Goal: Find specific page/section: Find specific page/section

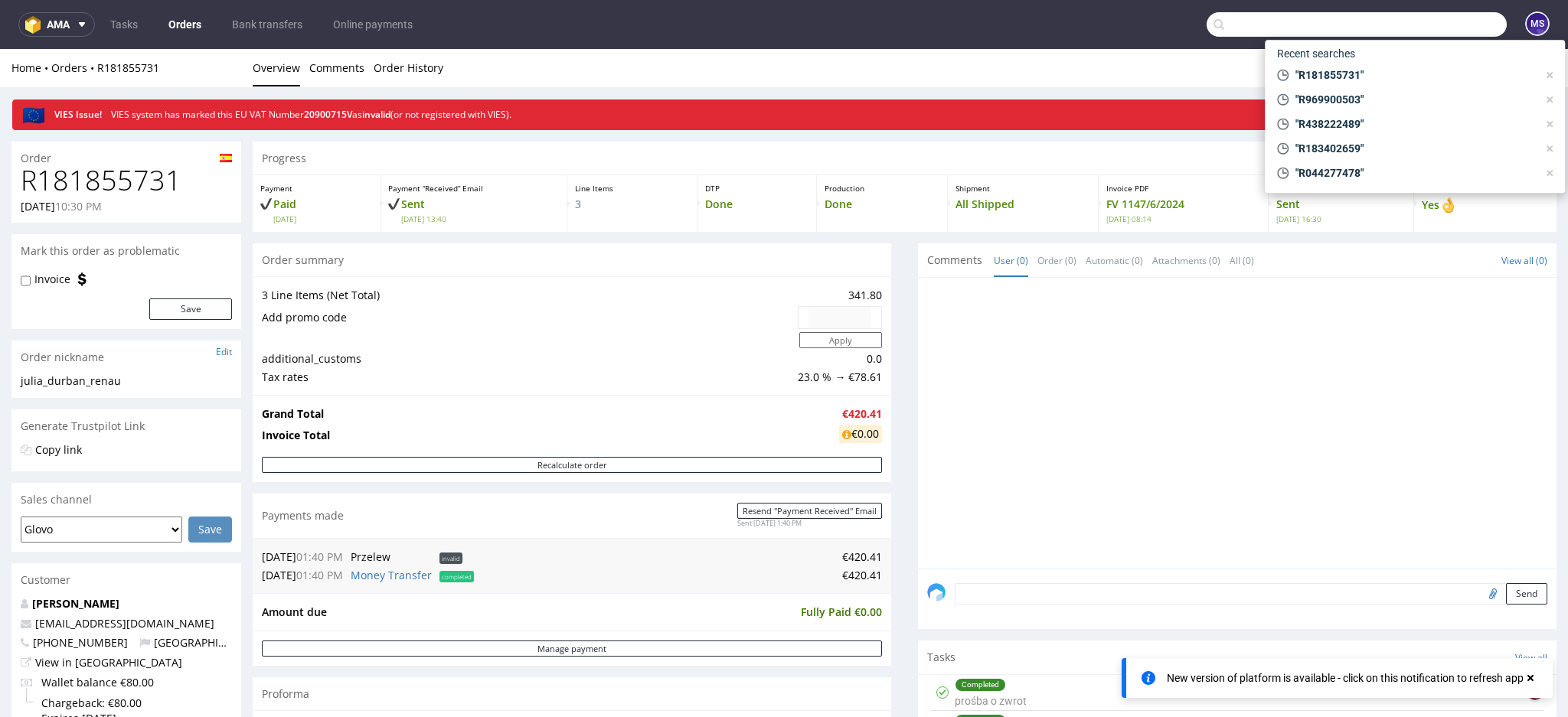
click at [1406, 19] on input "text" at bounding box center [1357, 24] width 300 height 24
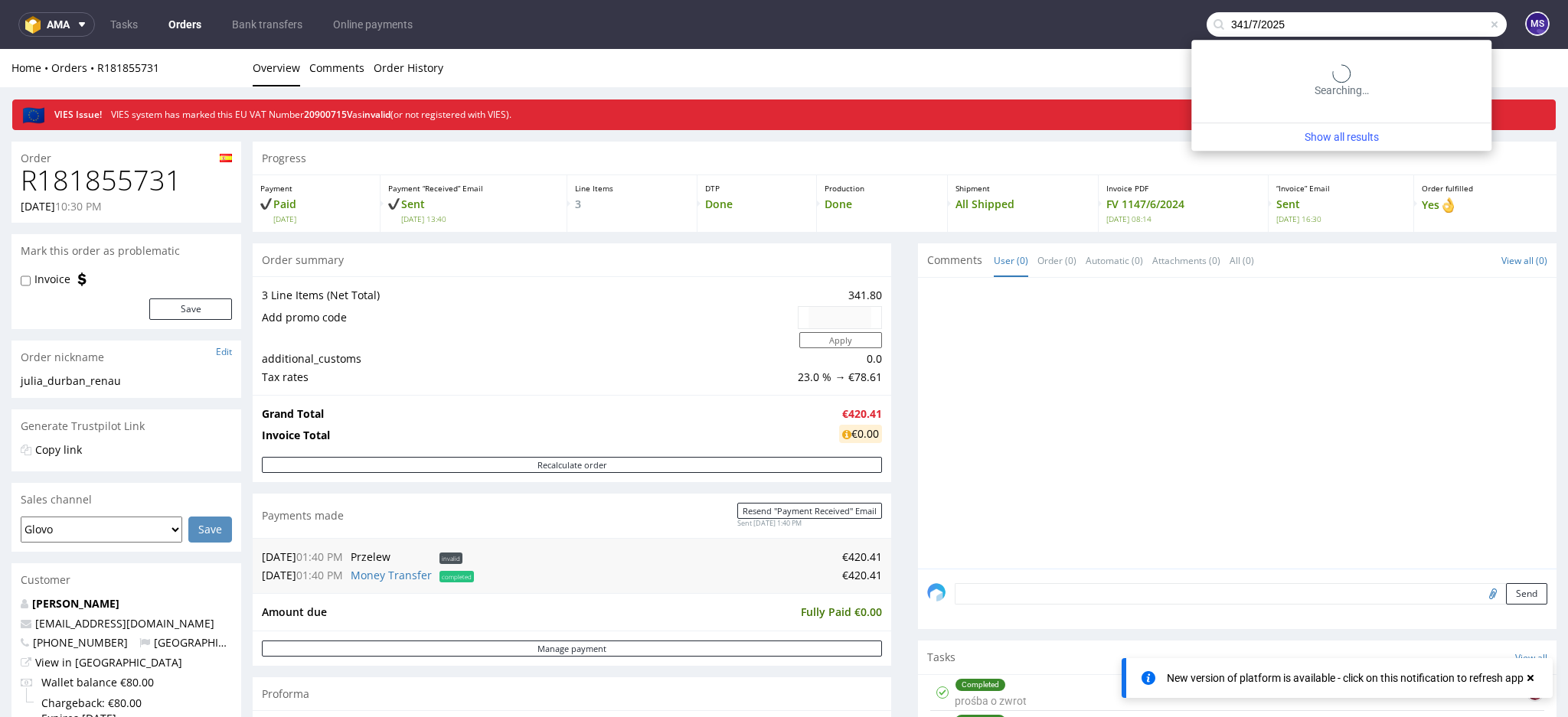
type input "341/7/2025"
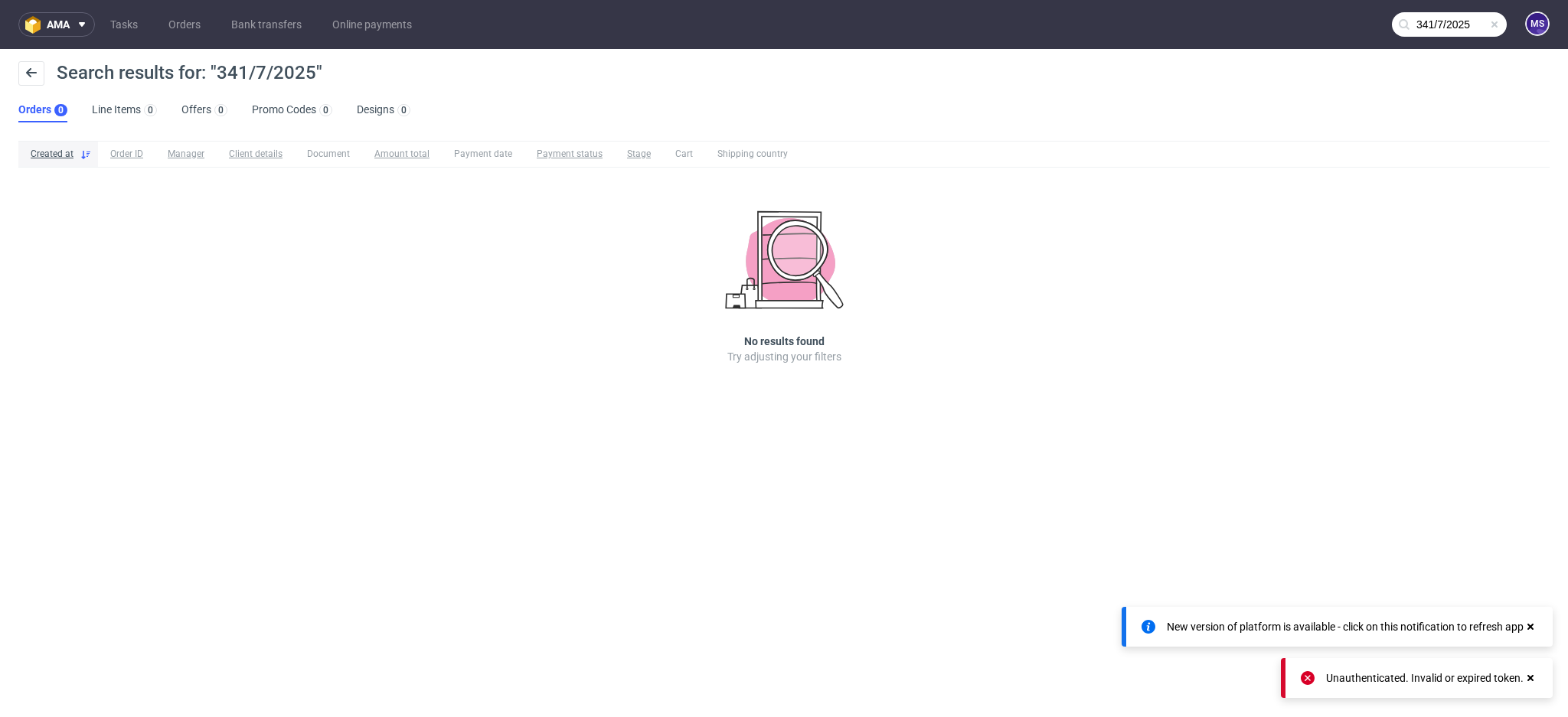
click at [1498, 29] on span at bounding box center [1494, 24] width 12 height 12
click at [1528, 677] on use at bounding box center [1530, 677] width 6 height 6
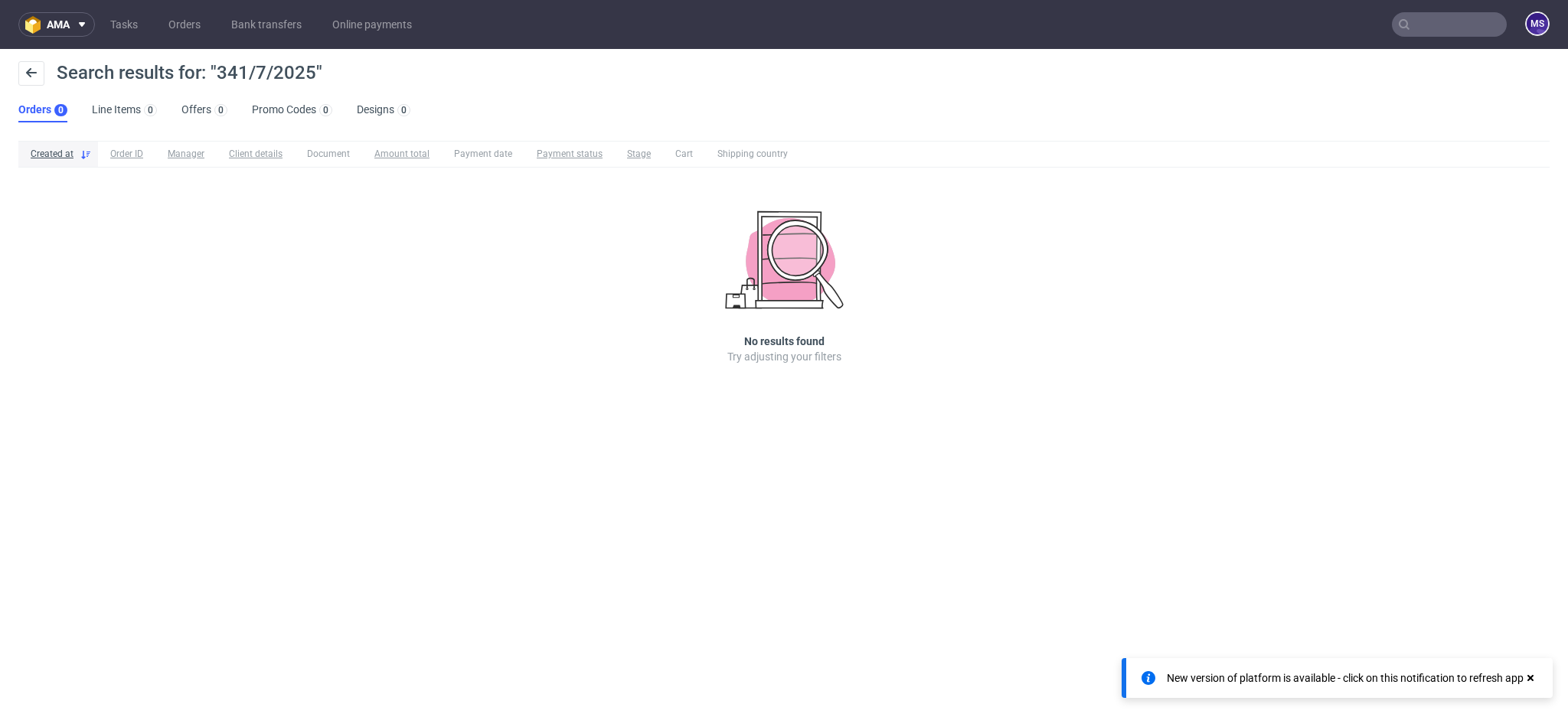
drag, startPoint x: 1533, startPoint y: 679, endPoint x: 1509, endPoint y: 637, distance: 48.4
click at [1532, 679] on icon at bounding box center [1530, 677] width 14 height 12
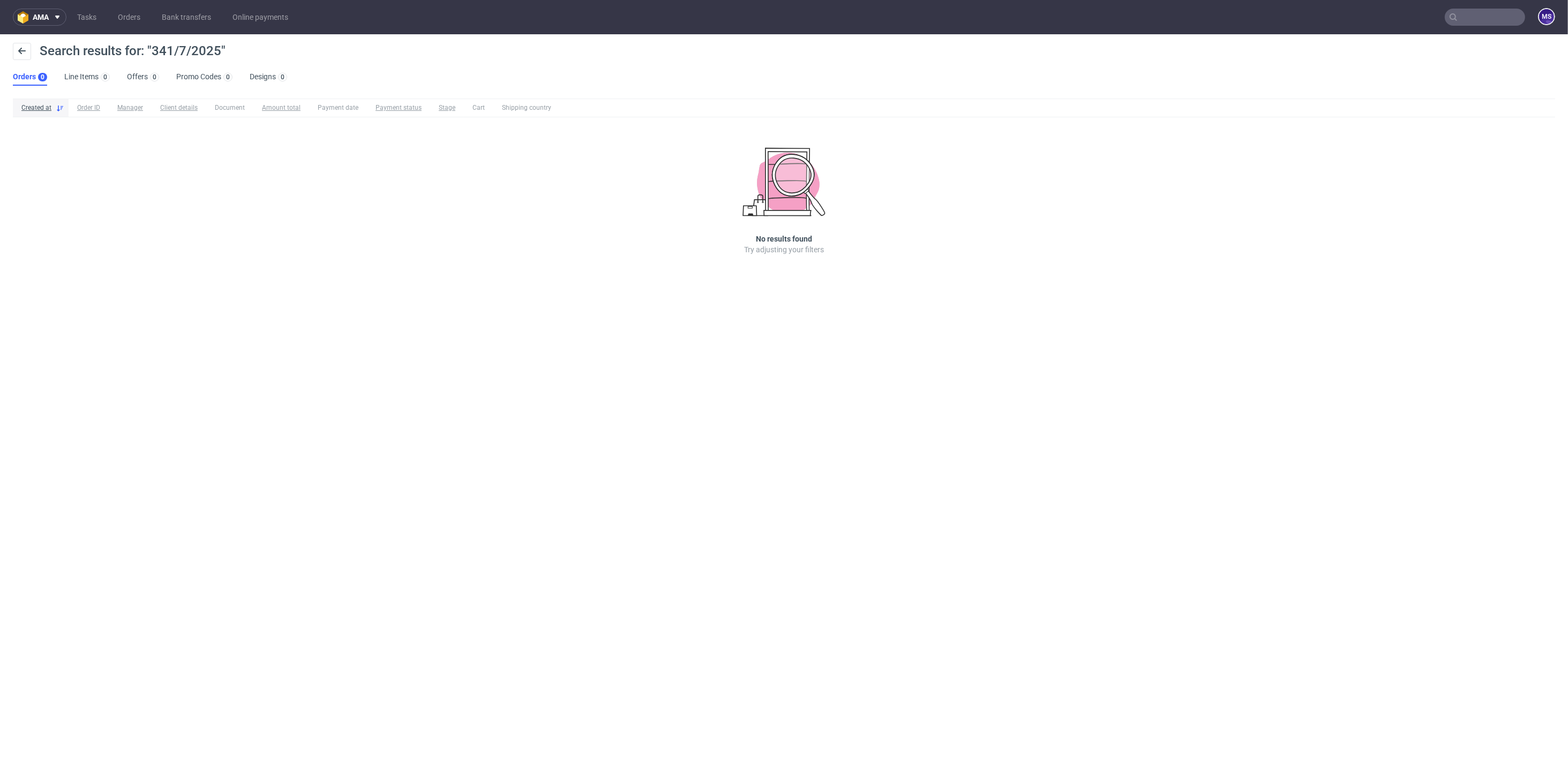
click at [1097, 17] on input "text" at bounding box center [1485, 17] width 80 height 17
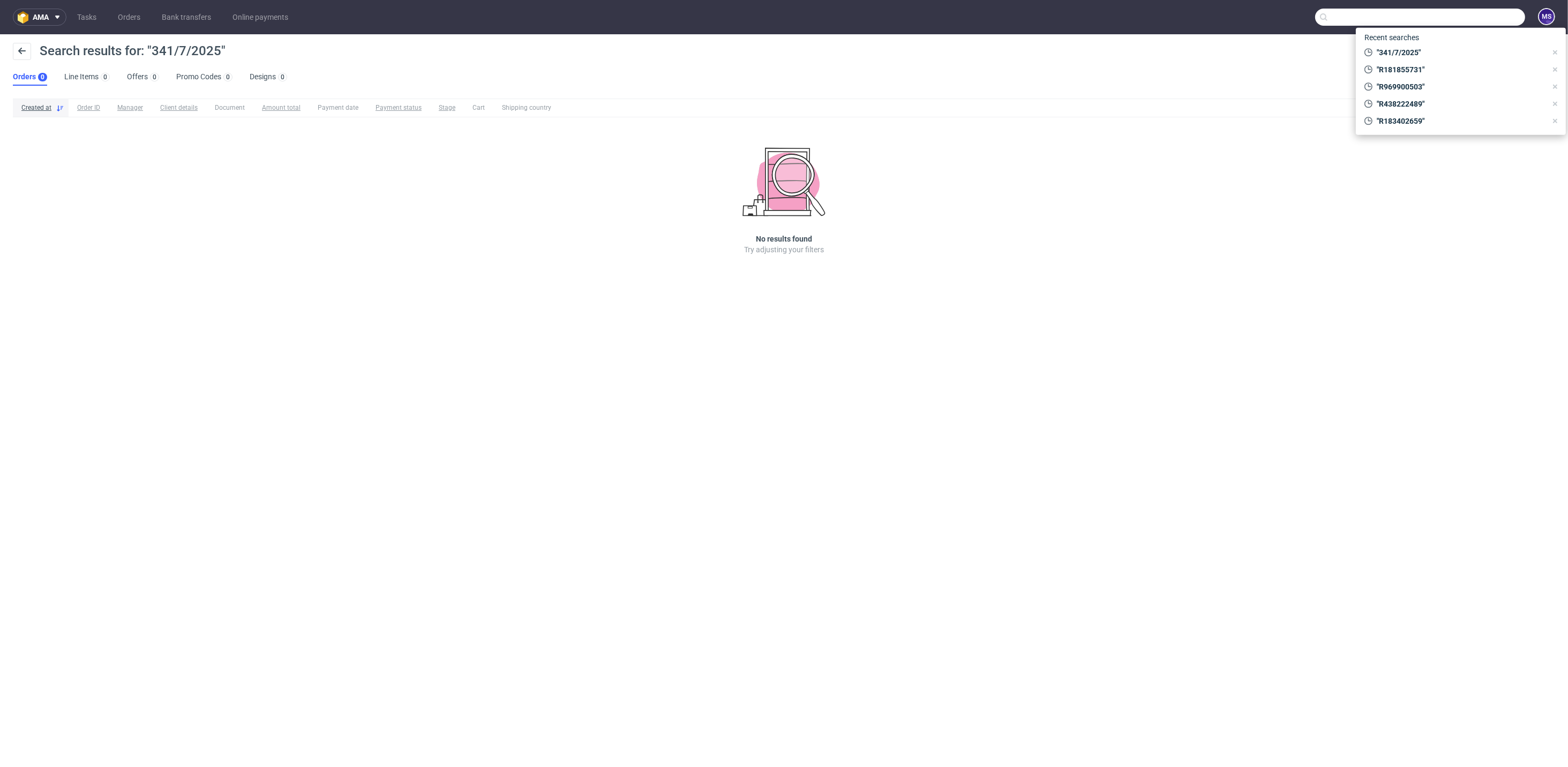
paste input "R266679311"
type input "R266679311"
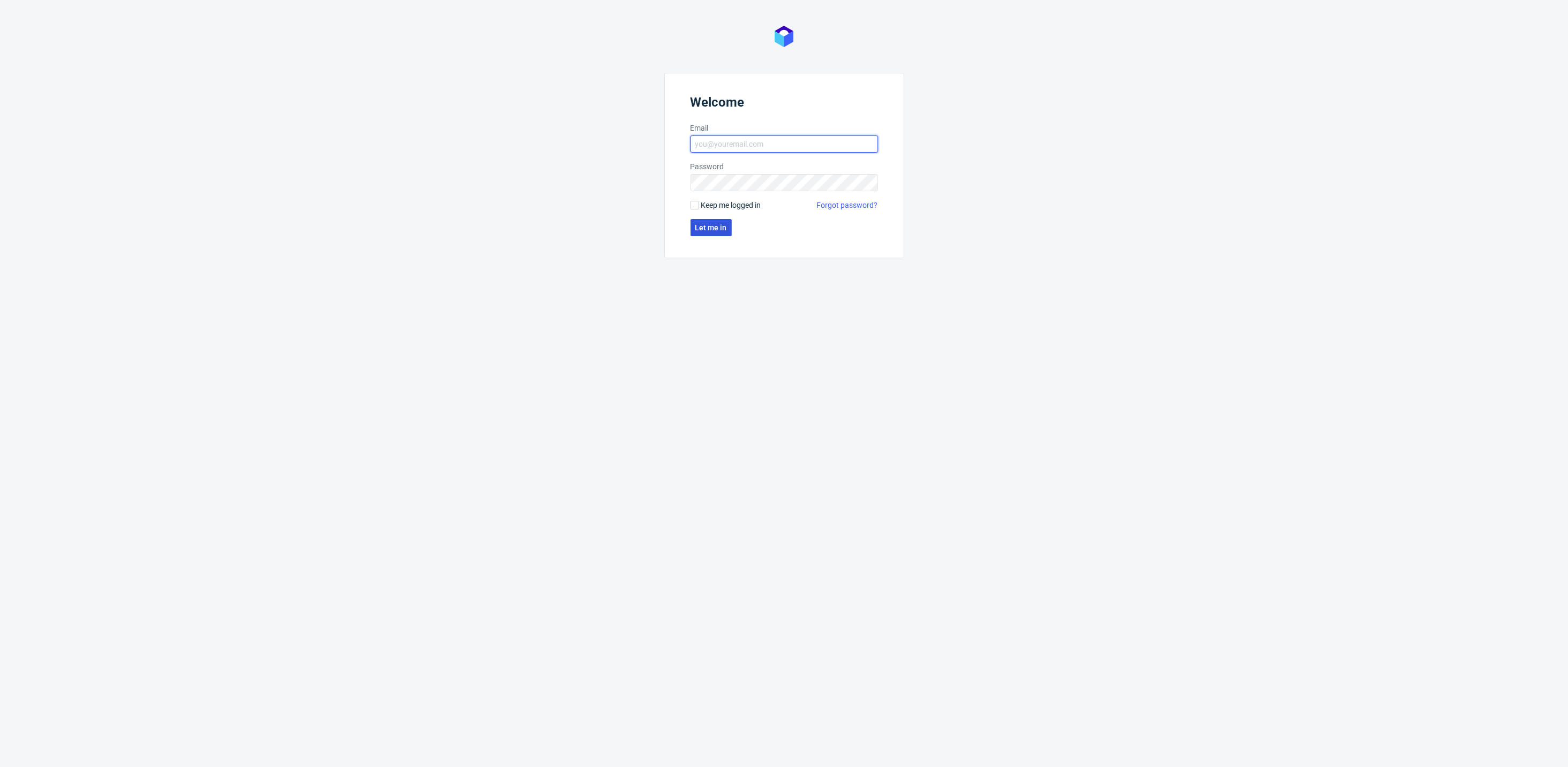
type input "[PERSON_NAME][EMAIL_ADDRESS][DOMAIN_NAME]"
click at [713, 226] on span "Let me in" at bounding box center [711, 228] width 32 height 8
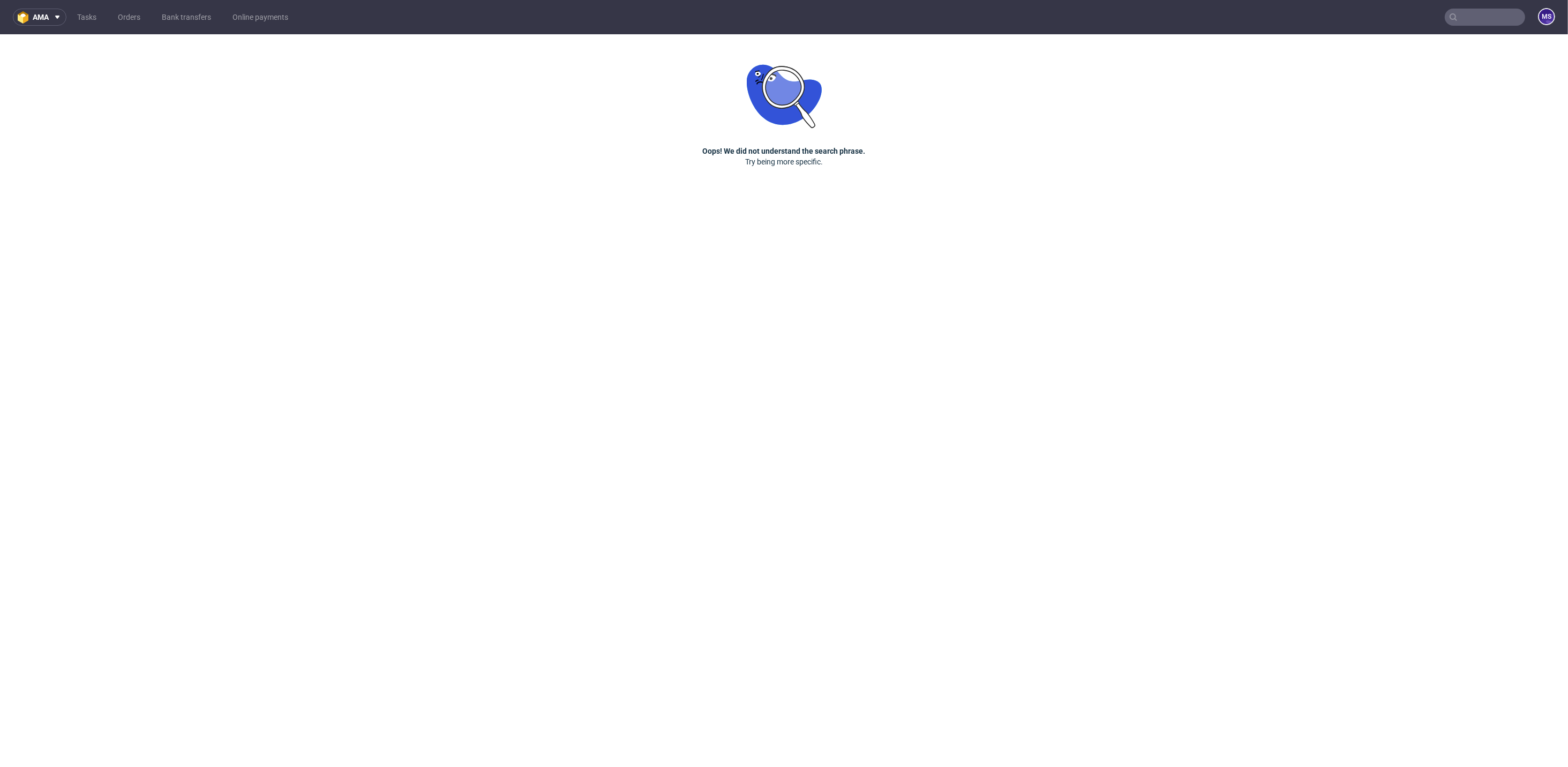
click at [1479, 20] on input "text" at bounding box center [1485, 17] width 80 height 17
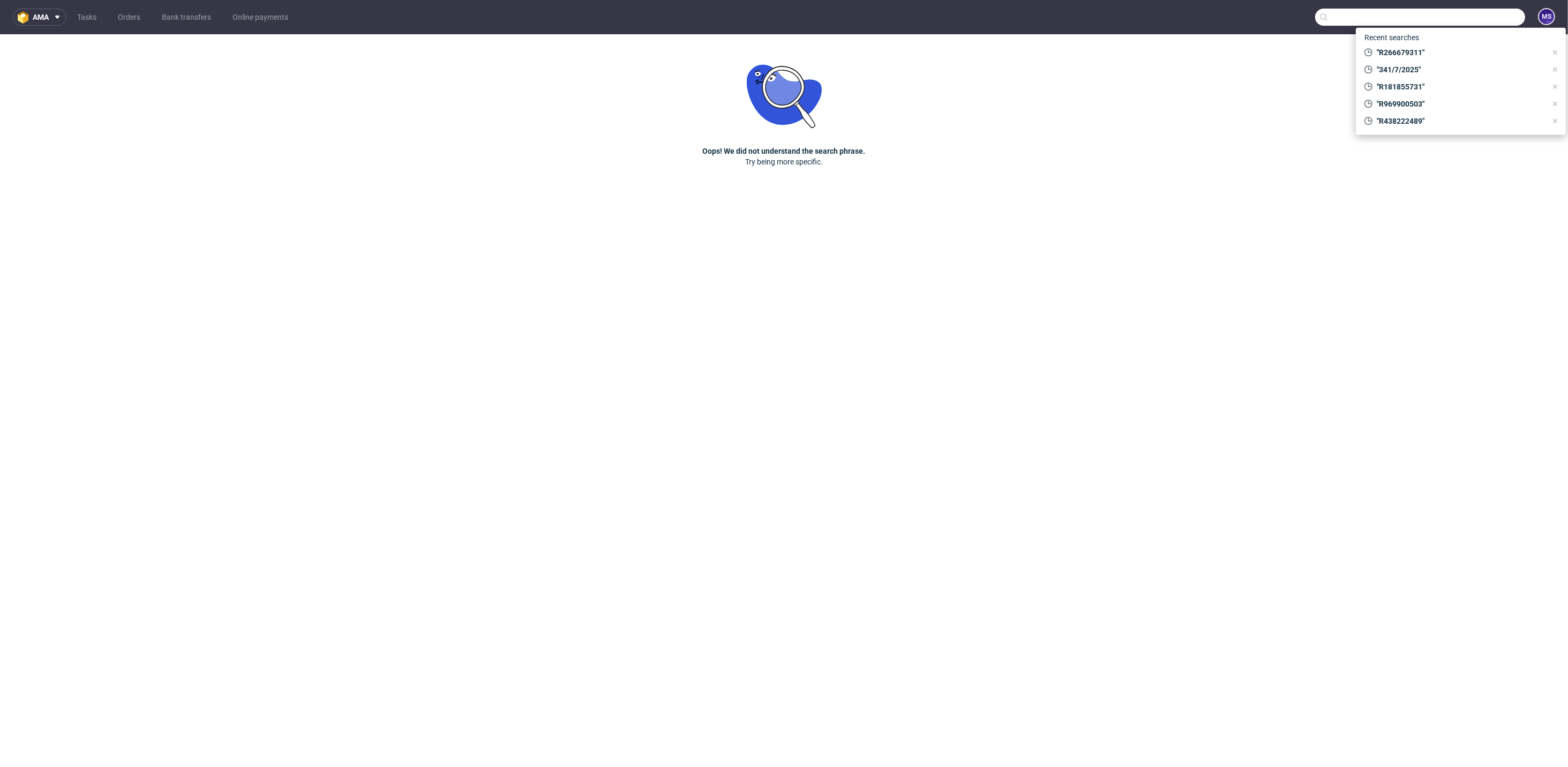
paste input "R266679311"
type input "R266679311"
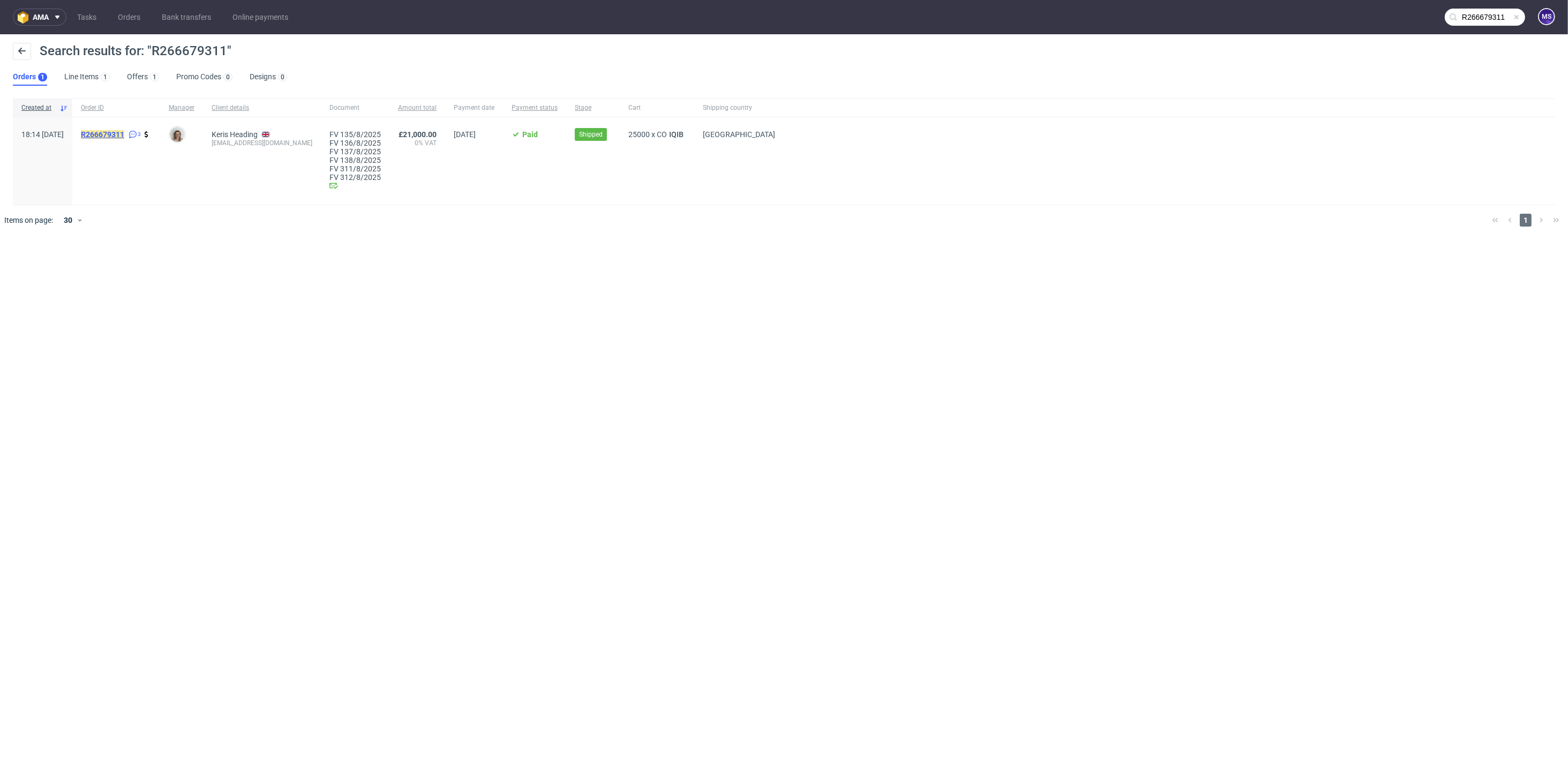
click at [125, 134] on mark "R266679311" at bounding box center [102, 134] width 43 height 8
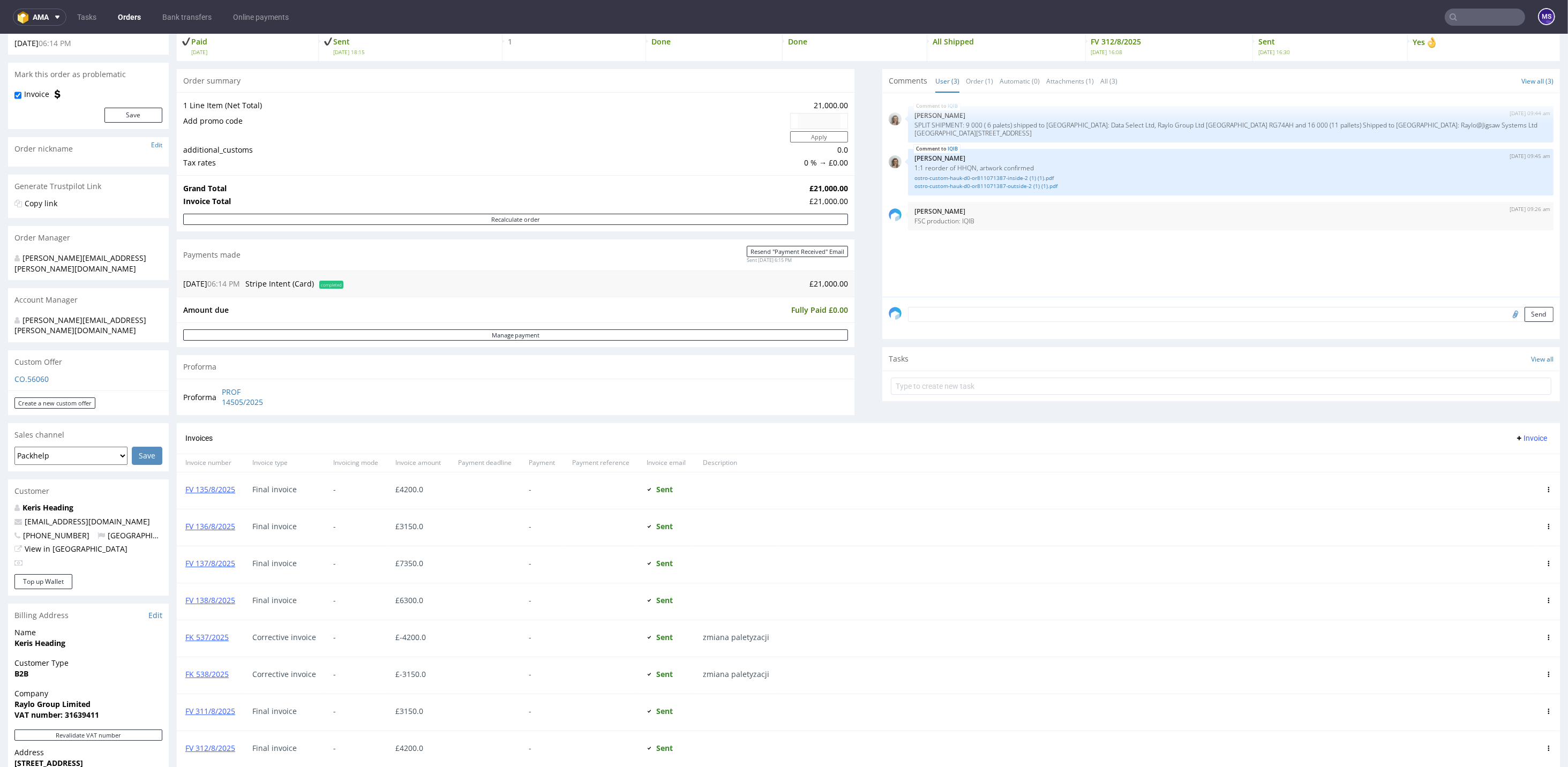
scroll to position [285, 0]
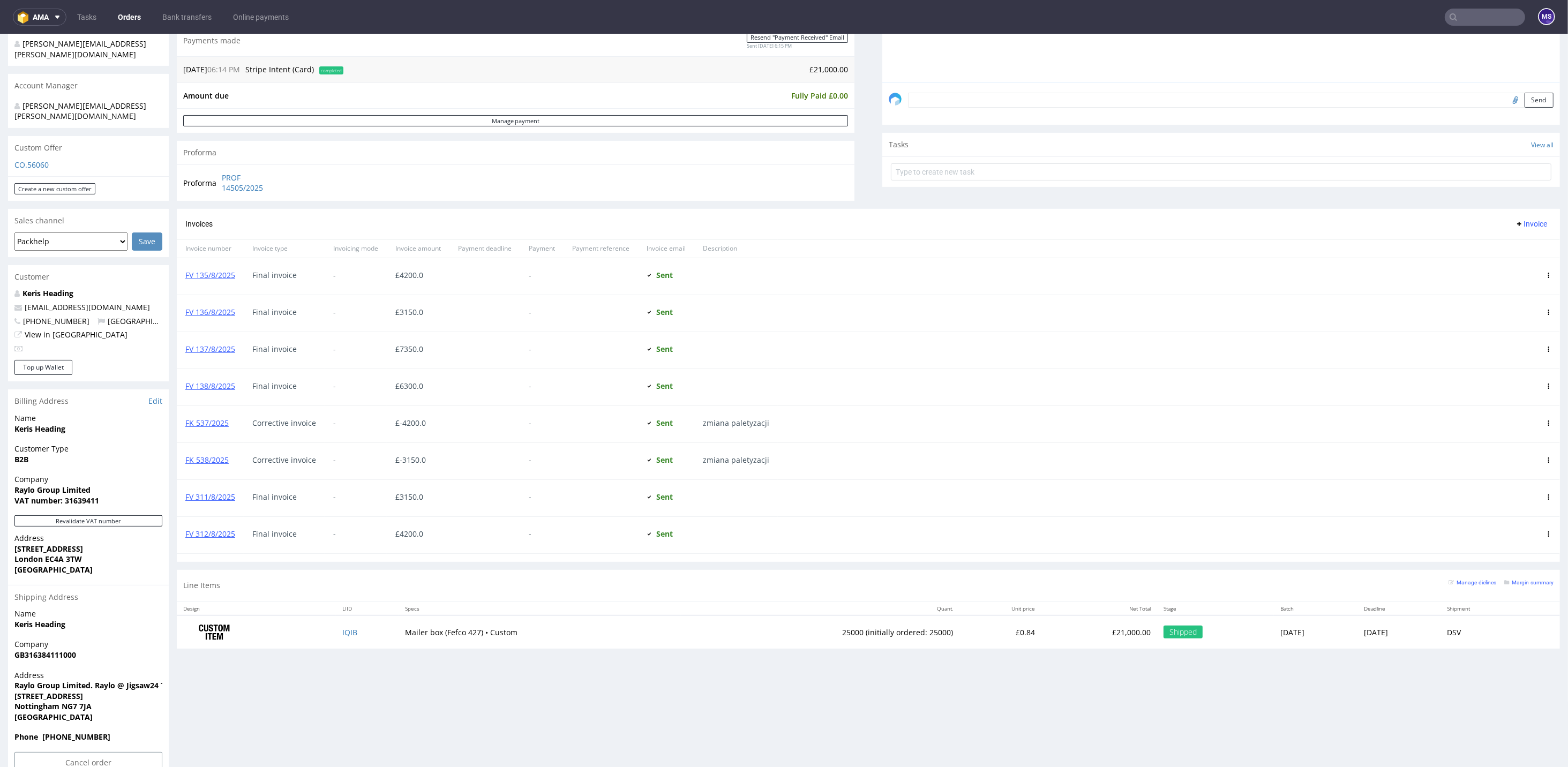
click at [1463, 18] on input "text" at bounding box center [1485, 17] width 80 height 17
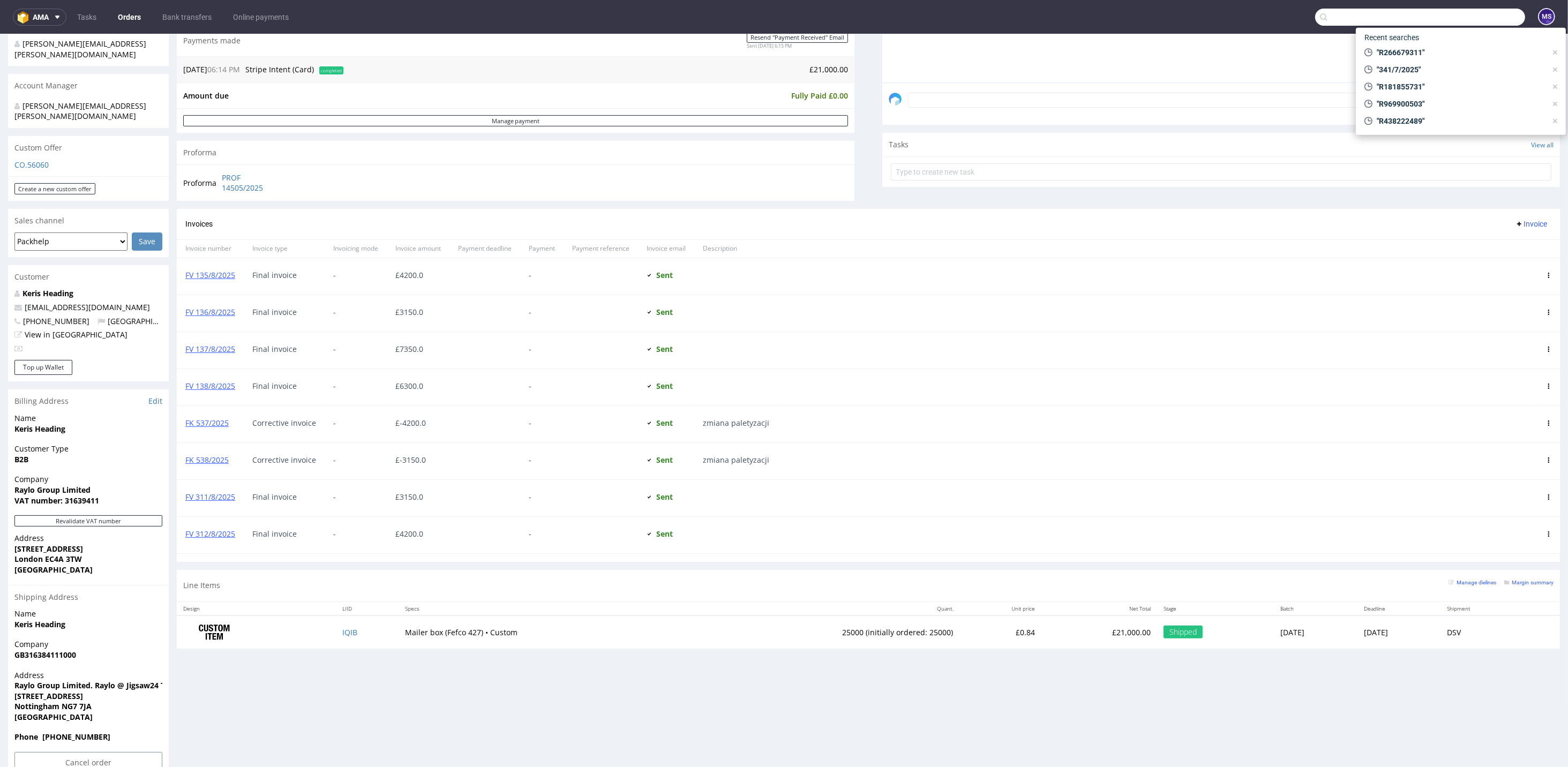
paste input "R905212867"
type input "R905212867"
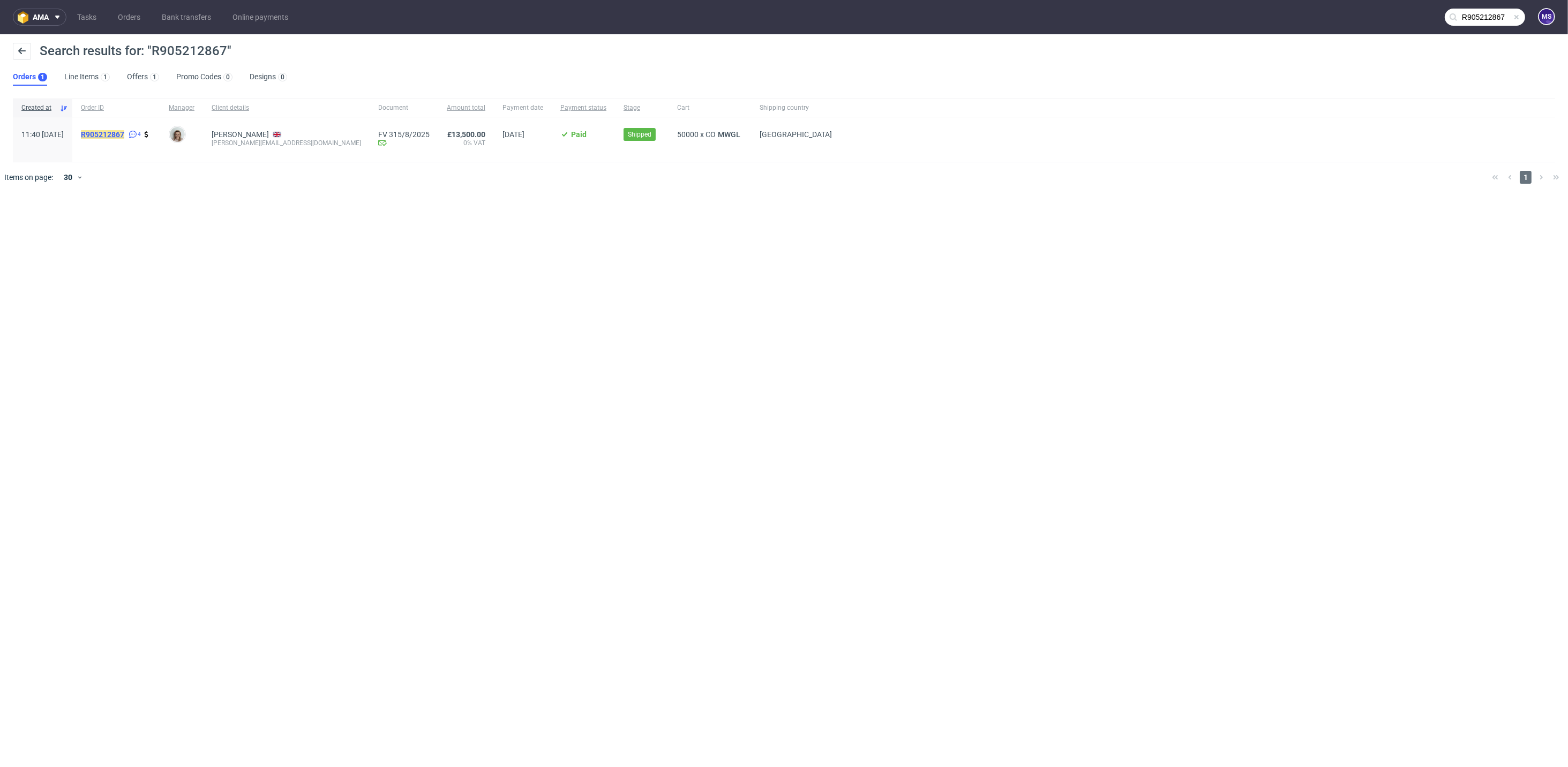
click at [125, 132] on mark "R905212867" at bounding box center [102, 134] width 43 height 8
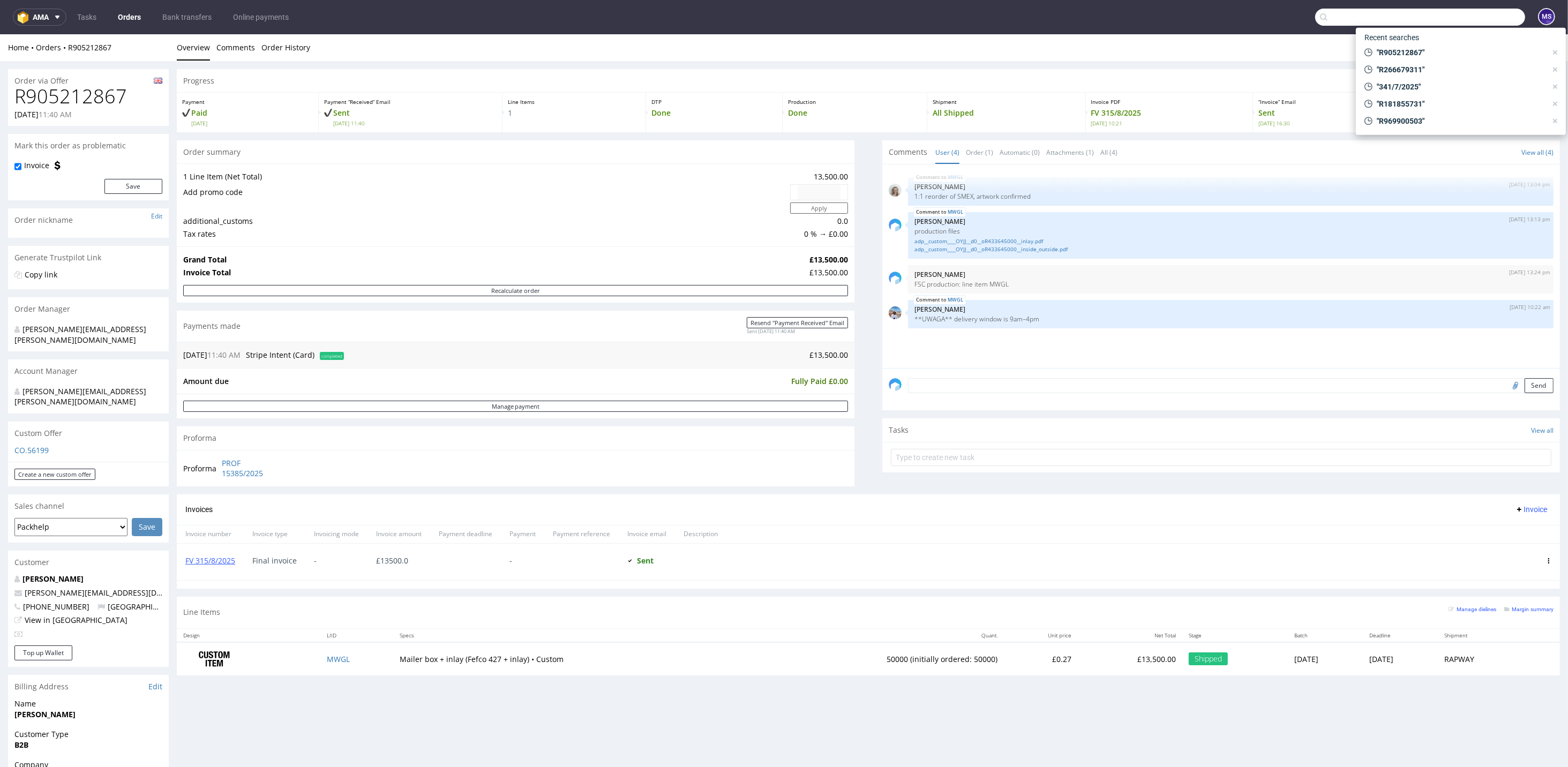
click at [1462, 15] on input "text" at bounding box center [1420, 17] width 210 height 17
paste input "R993307913"
type input "R993307913"
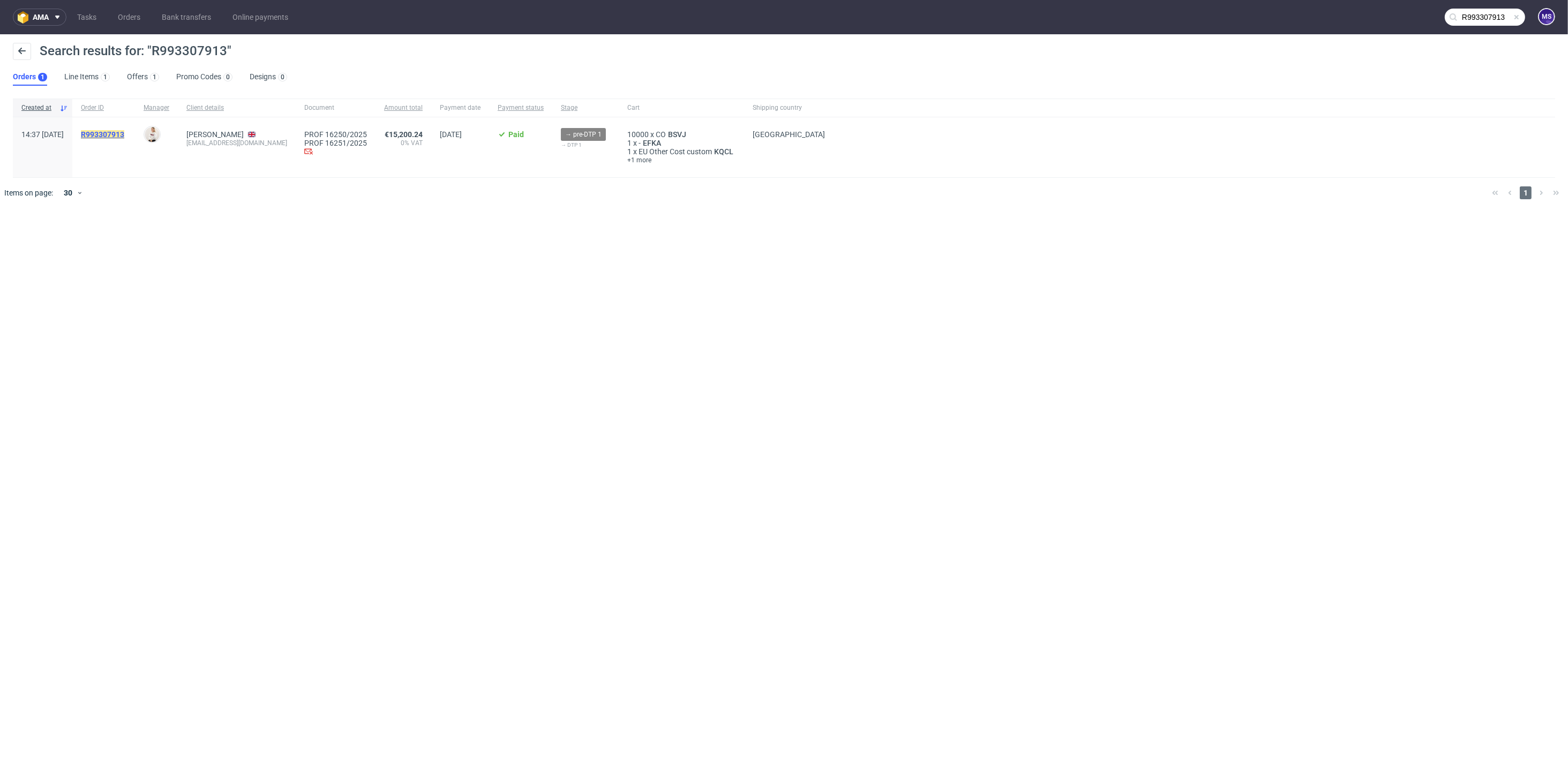
click at [123, 132] on mark "R993307913" at bounding box center [102, 134] width 43 height 8
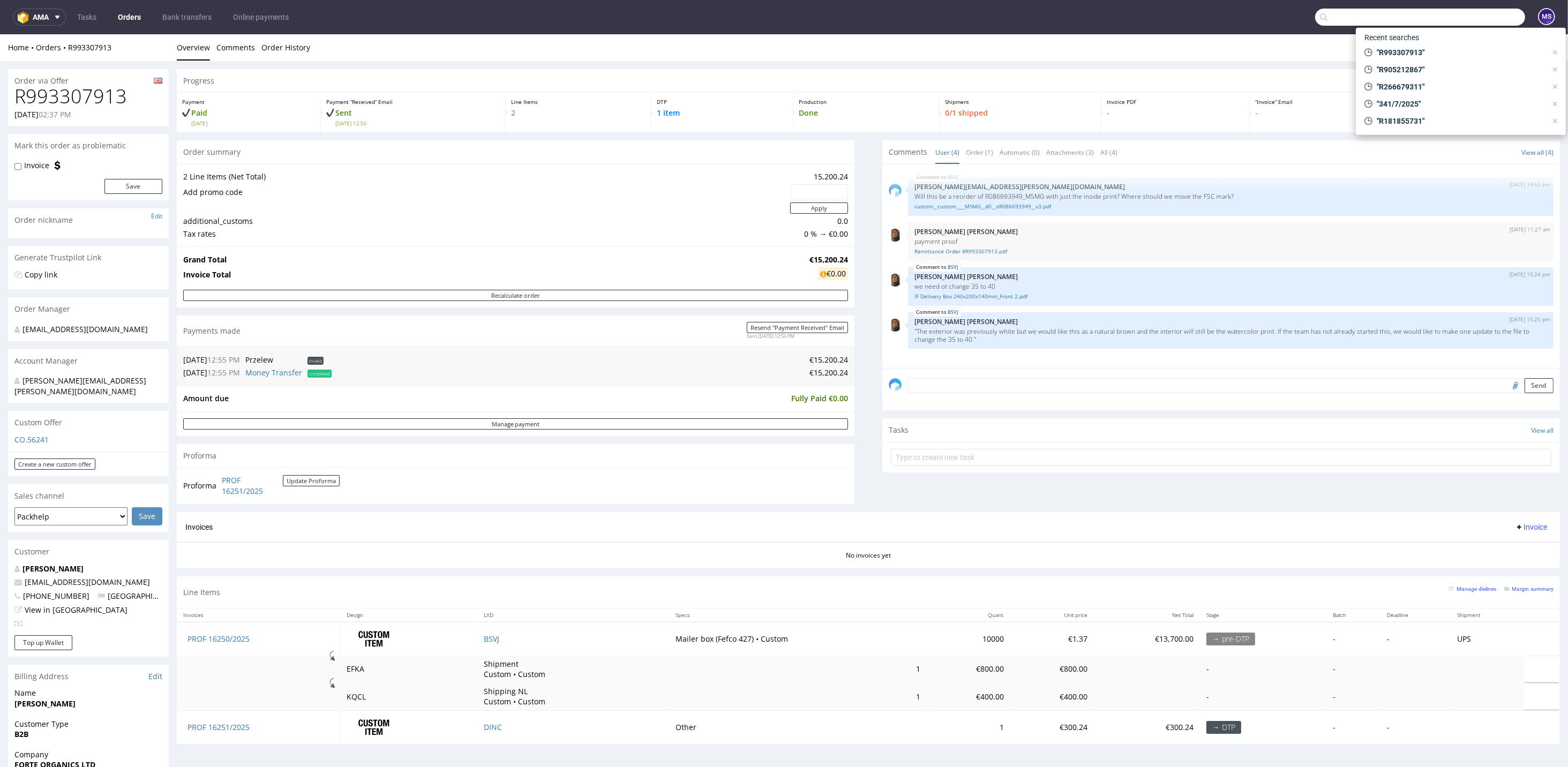
click at [1474, 20] on input "text" at bounding box center [1420, 17] width 210 height 17
paste input "R472075883"
type input "R472075883"
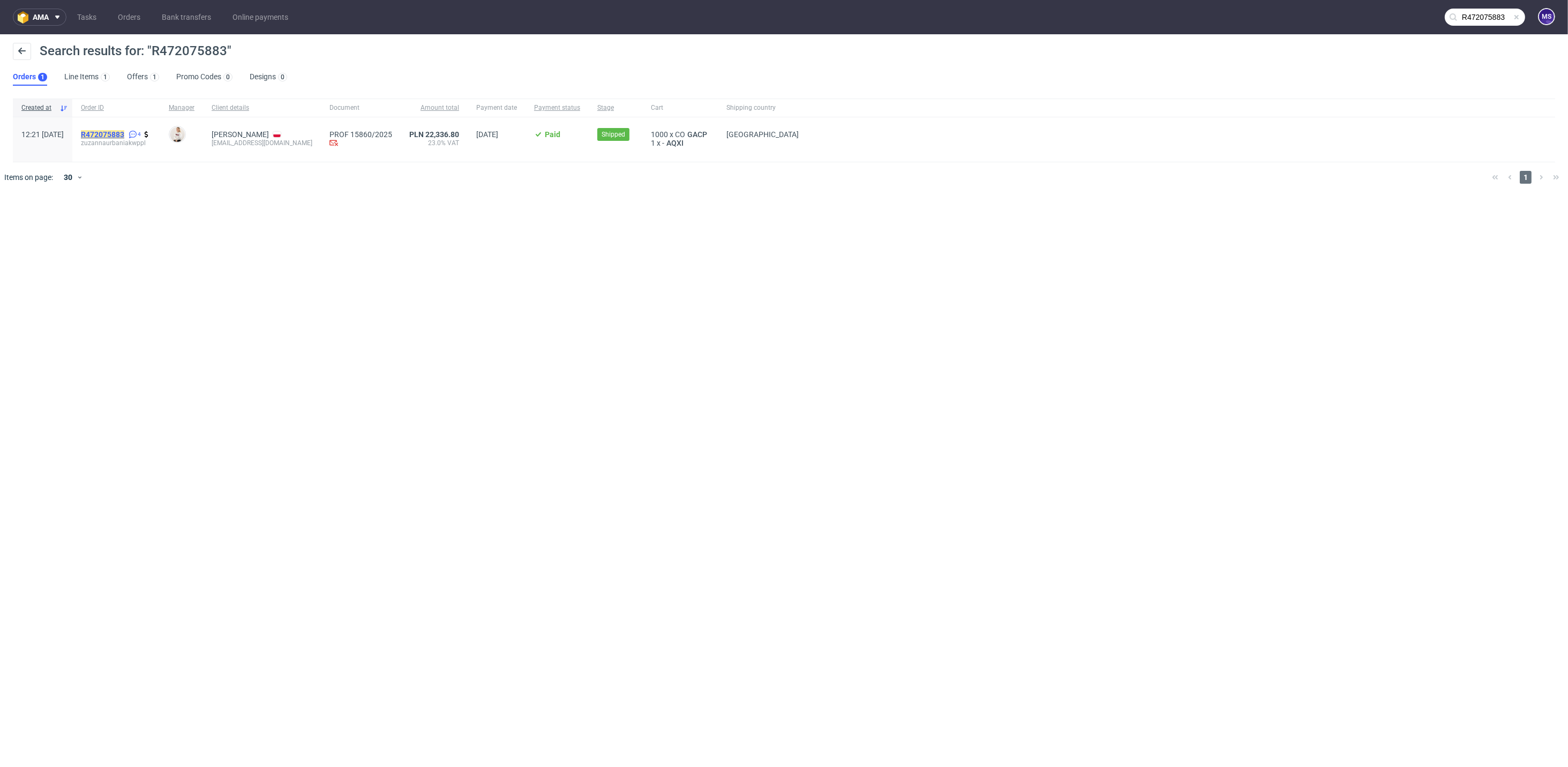
click at [125, 136] on mark "R472075883" at bounding box center [102, 134] width 43 height 8
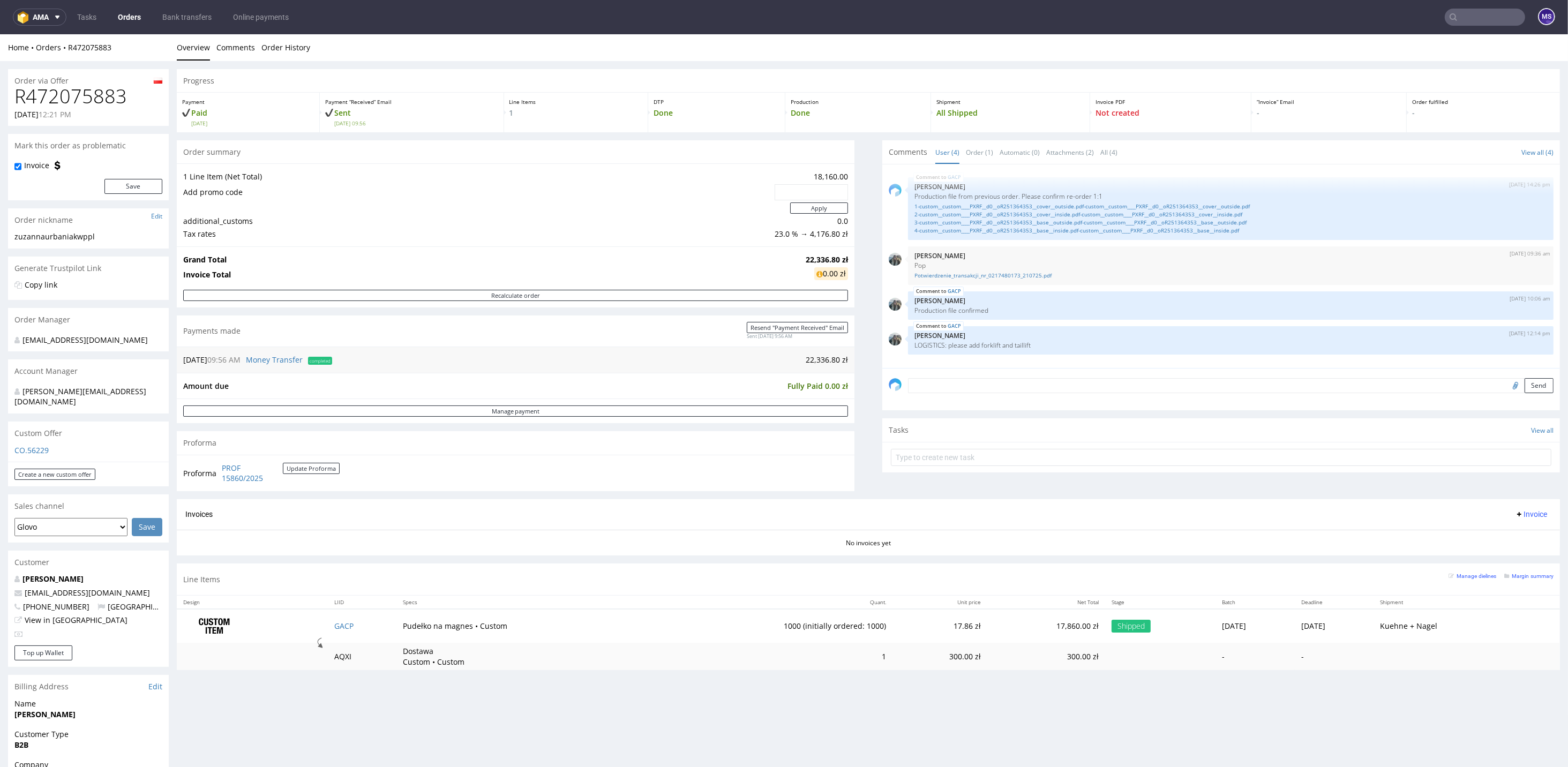
click at [1454, 21] on input "text" at bounding box center [1485, 17] width 80 height 17
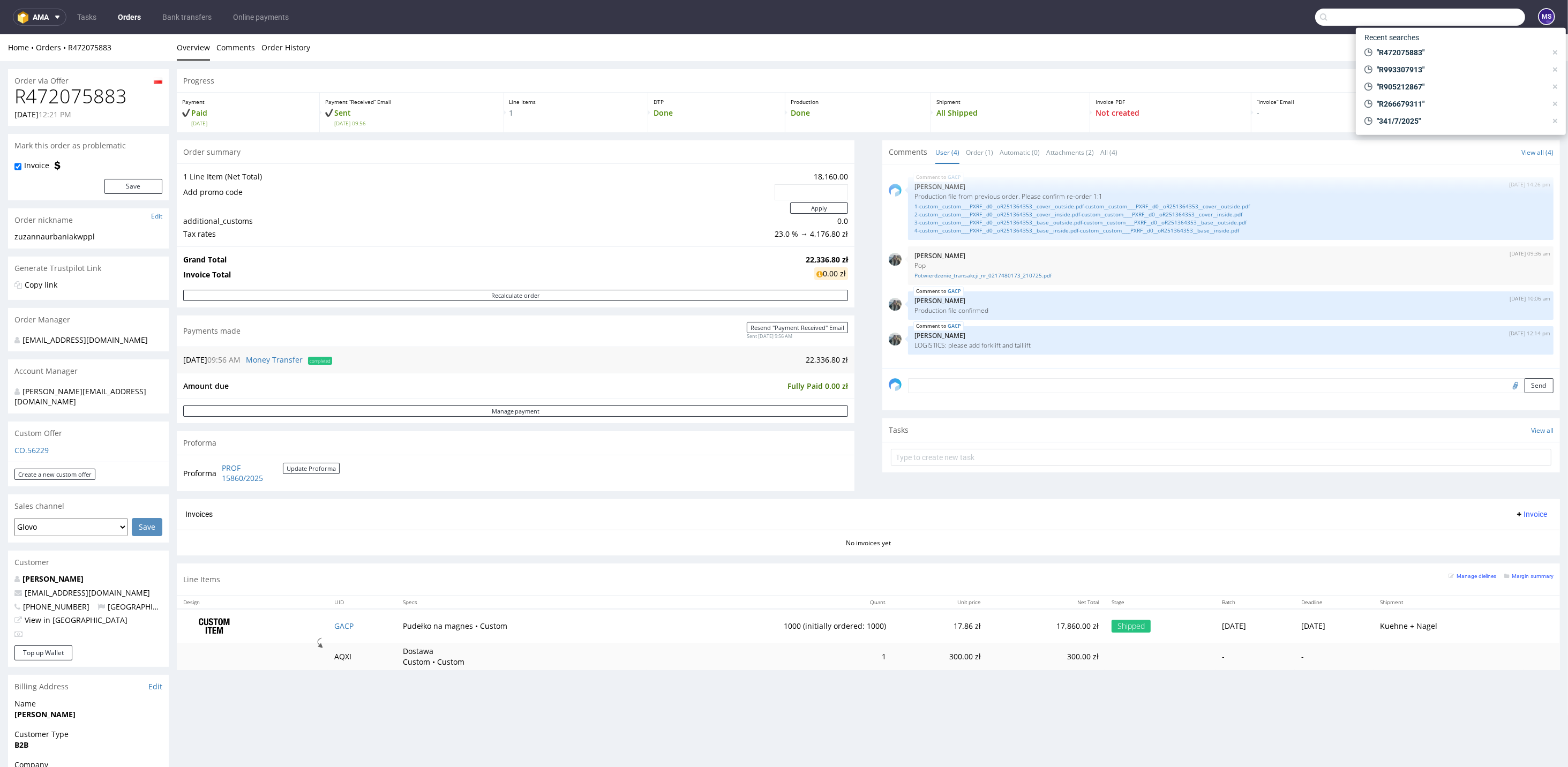
paste input "R714253612"
type input "R714253612"
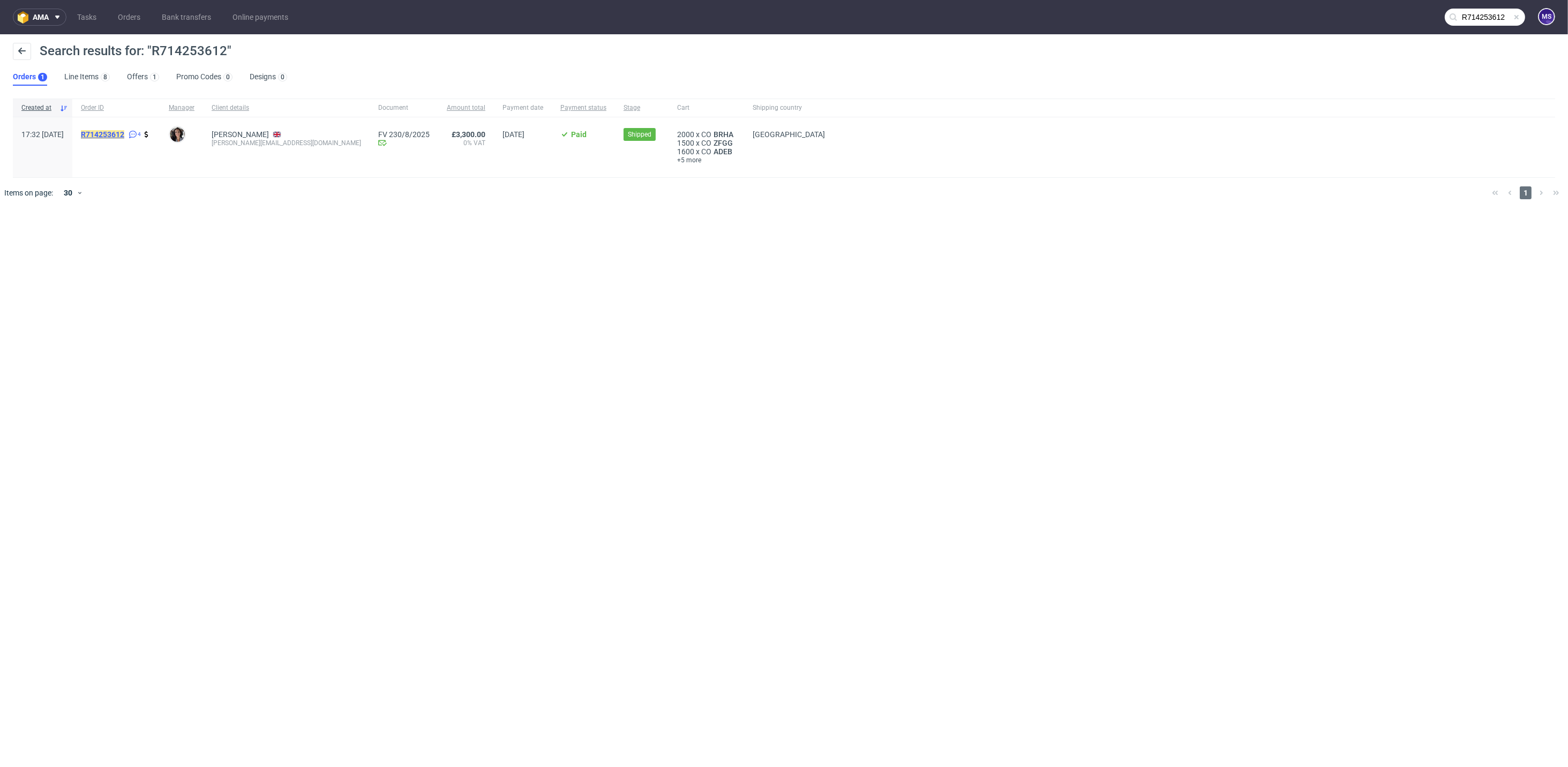
click at [120, 138] on mark "R714253612" at bounding box center [102, 134] width 43 height 8
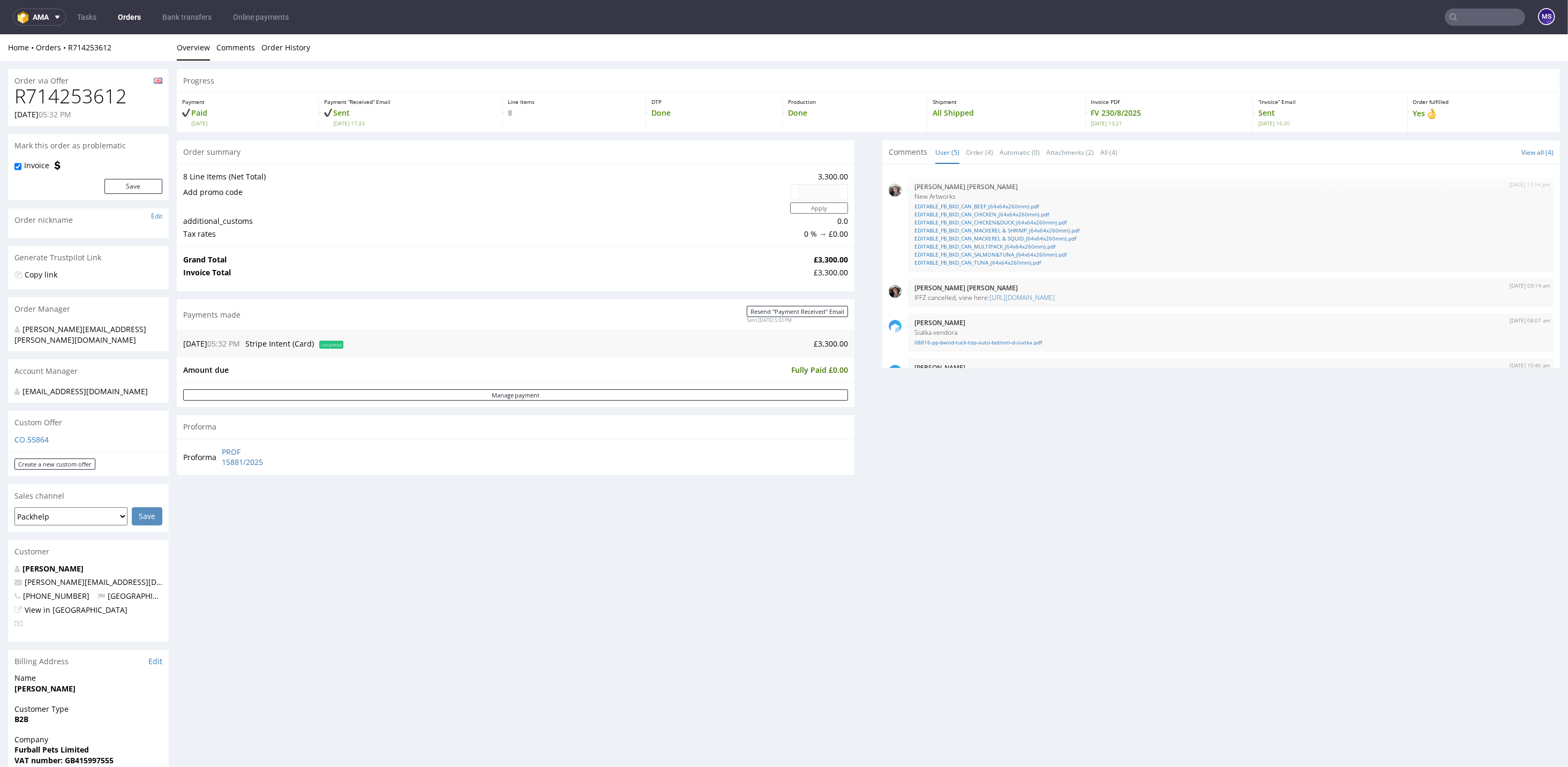
scroll to position [60, 0]
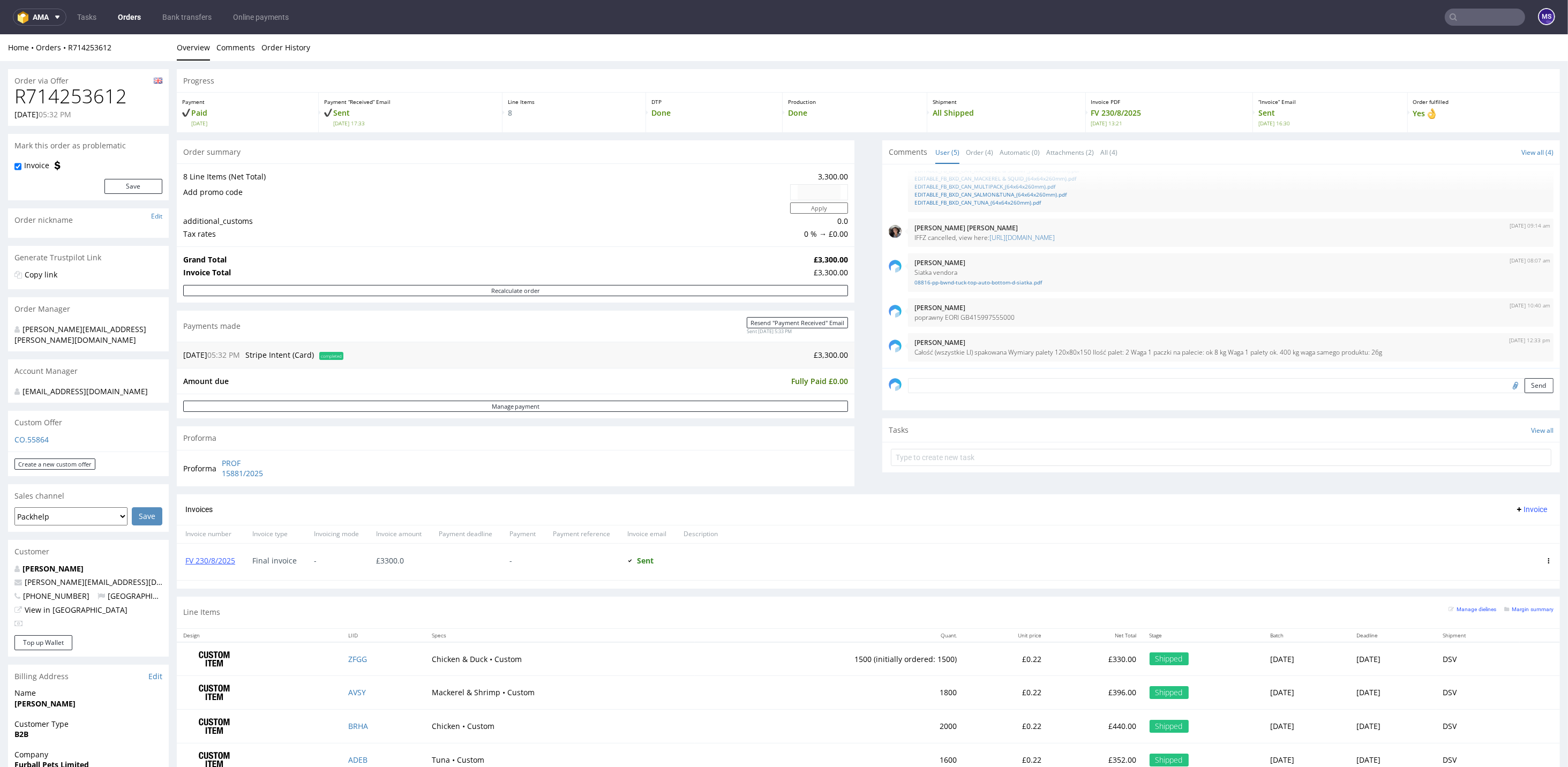
click at [1477, 19] on input "text" at bounding box center [1485, 17] width 80 height 17
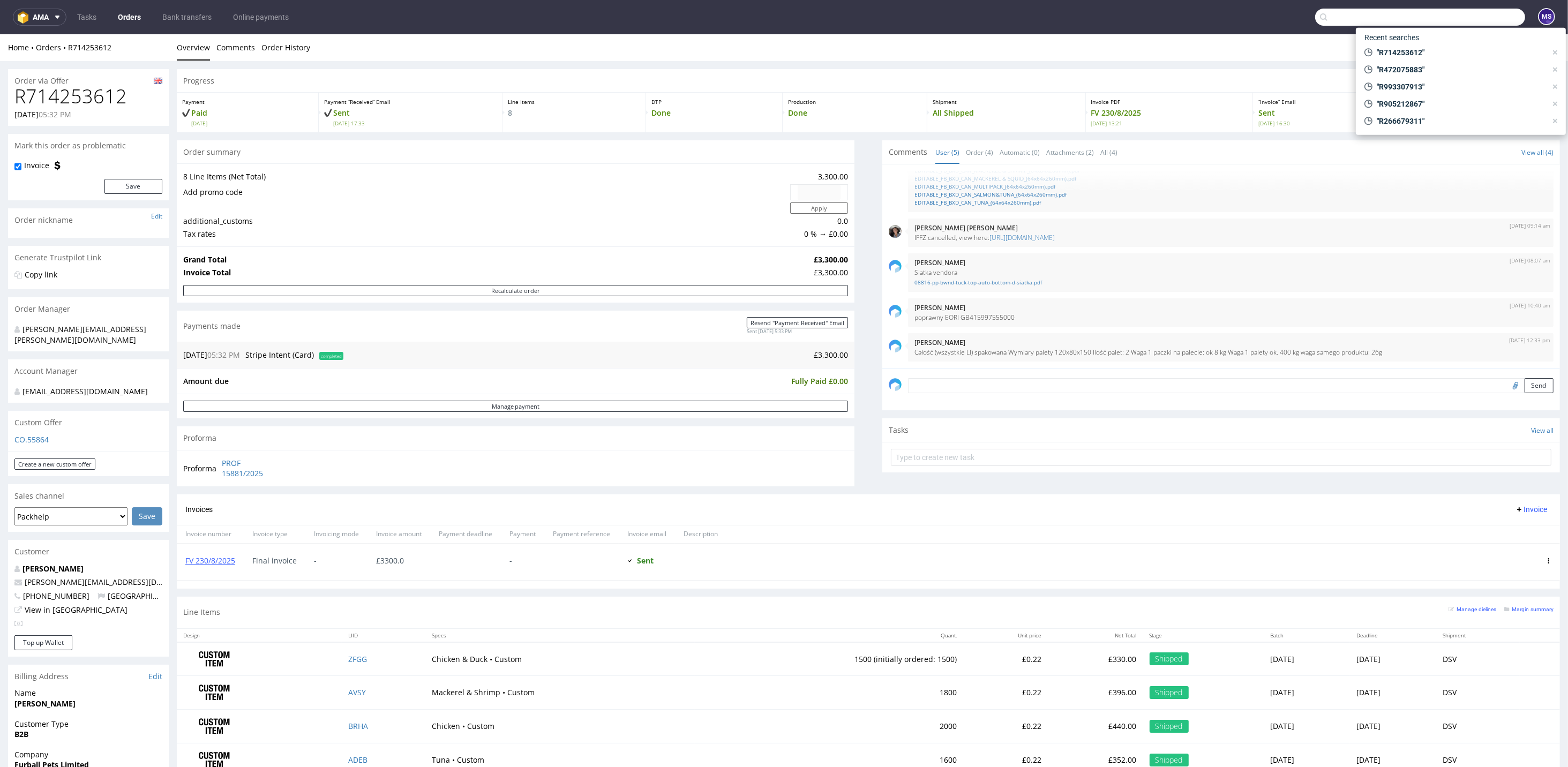
paste input "R953876101"
type input "R953876101"
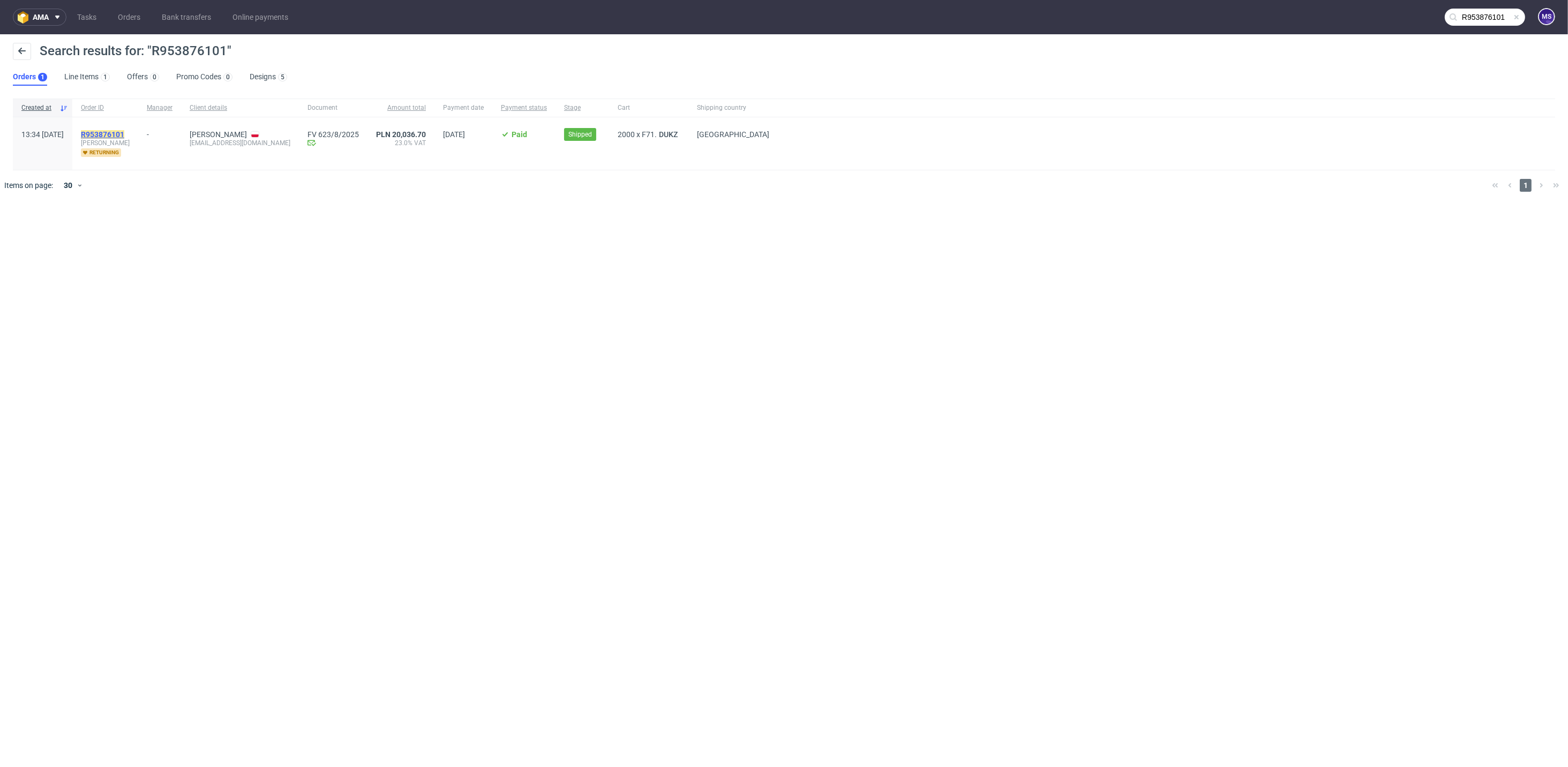
click at [125, 137] on mark "R953876101" at bounding box center [102, 134] width 43 height 8
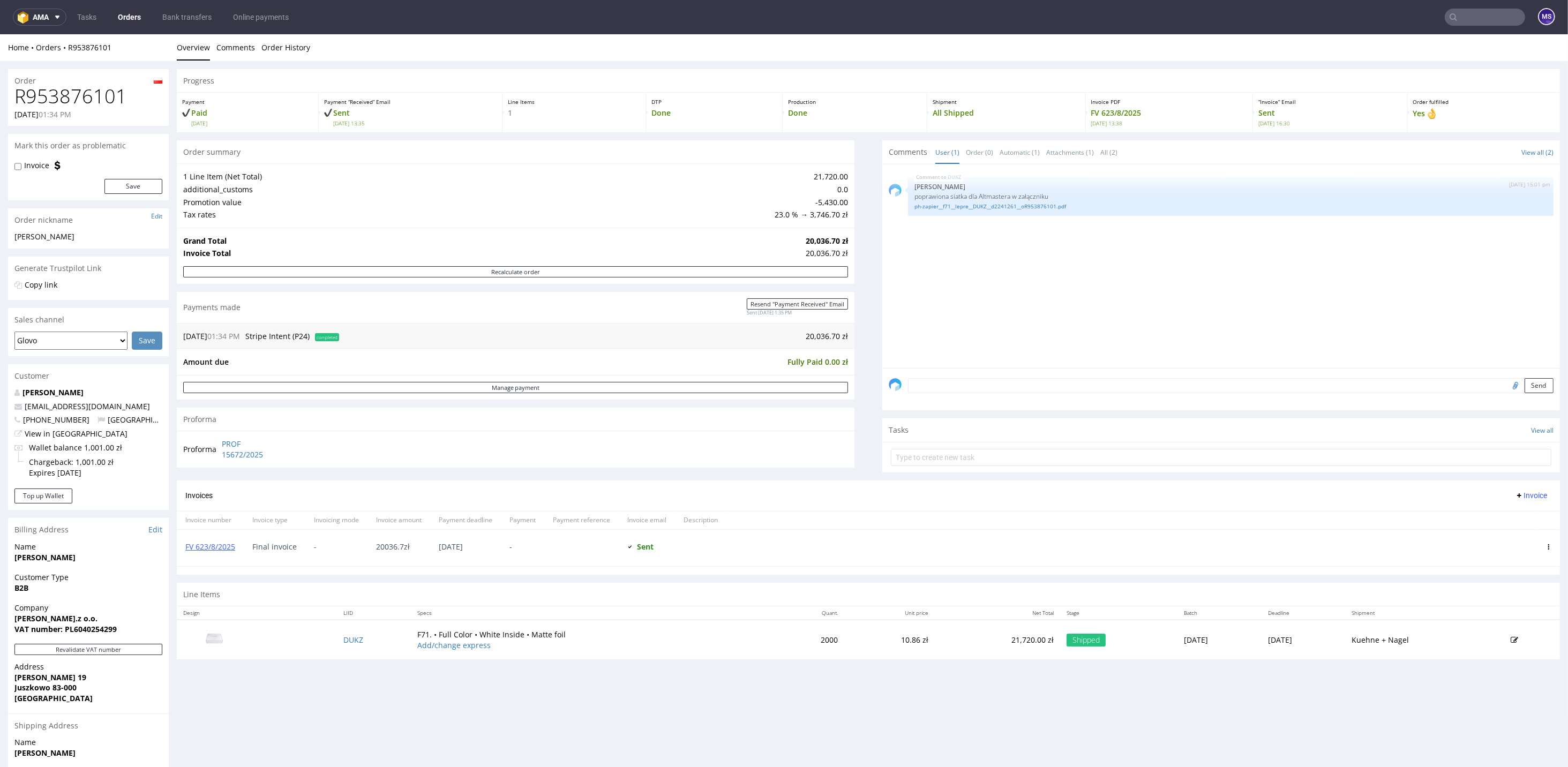
click at [1454, 19] on input "text" at bounding box center [1485, 17] width 80 height 17
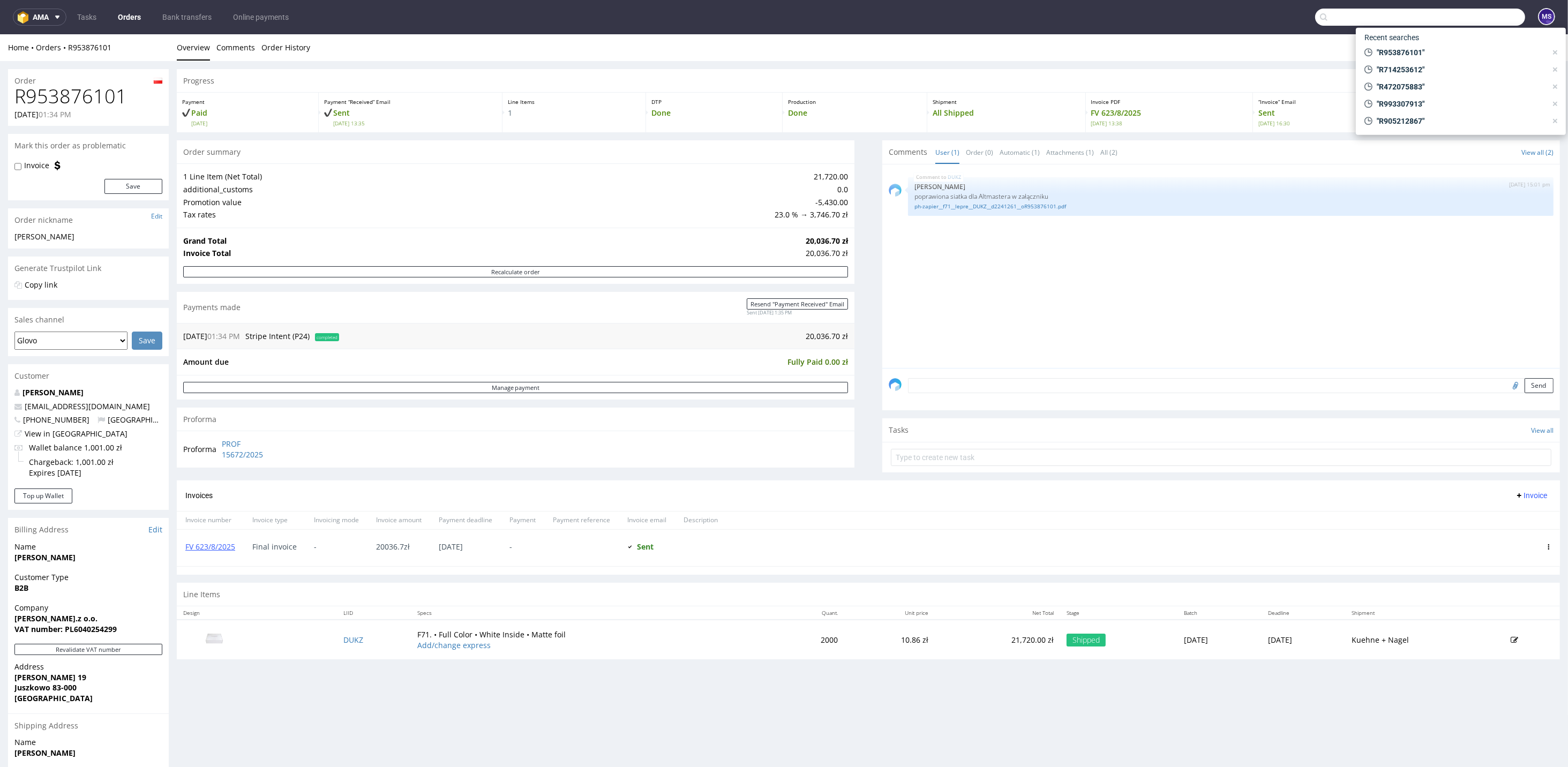
paste input "R024350896"
type input "R024350896"
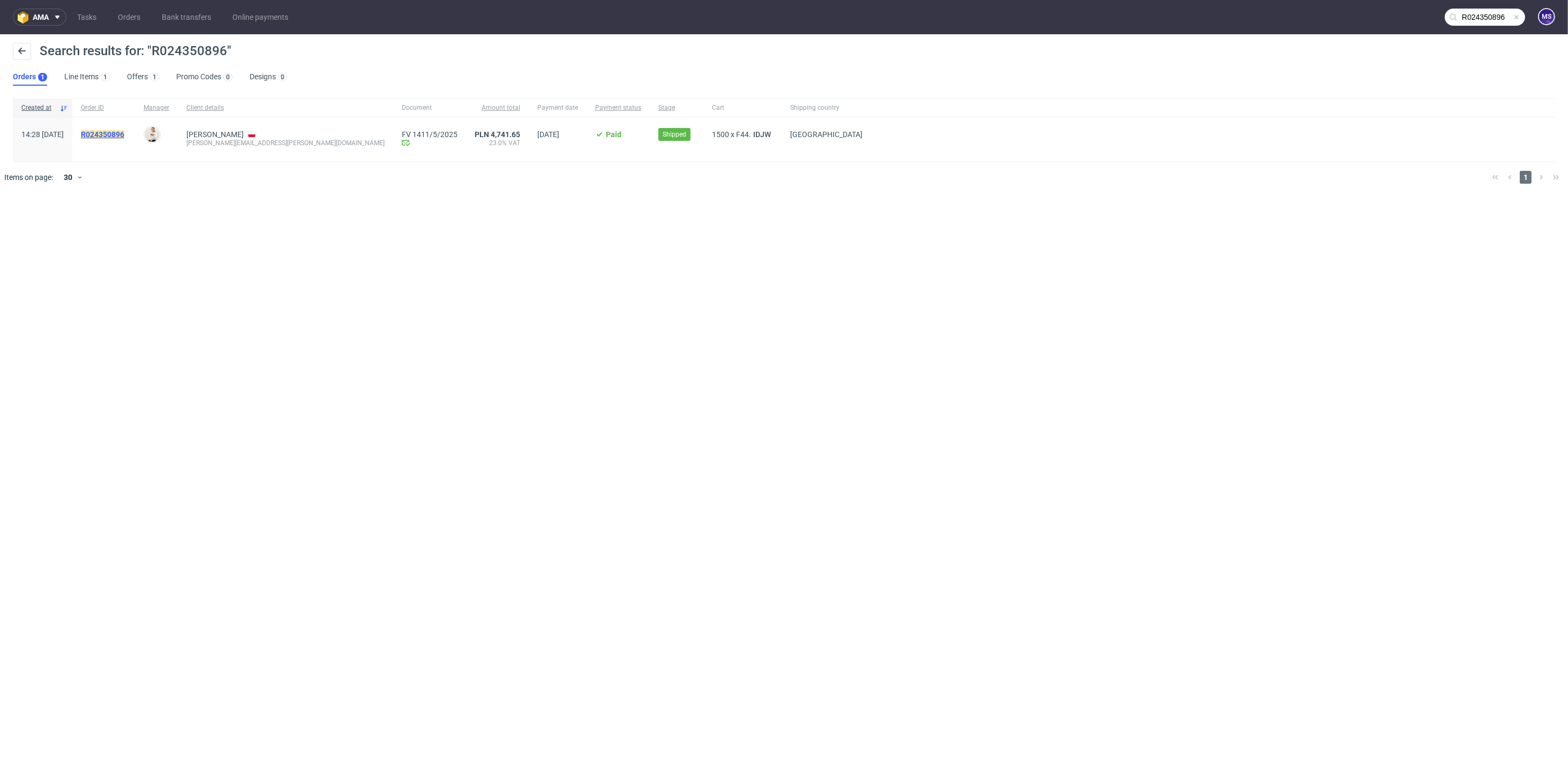
click at [124, 135] on mark "R024350896" at bounding box center [102, 134] width 43 height 8
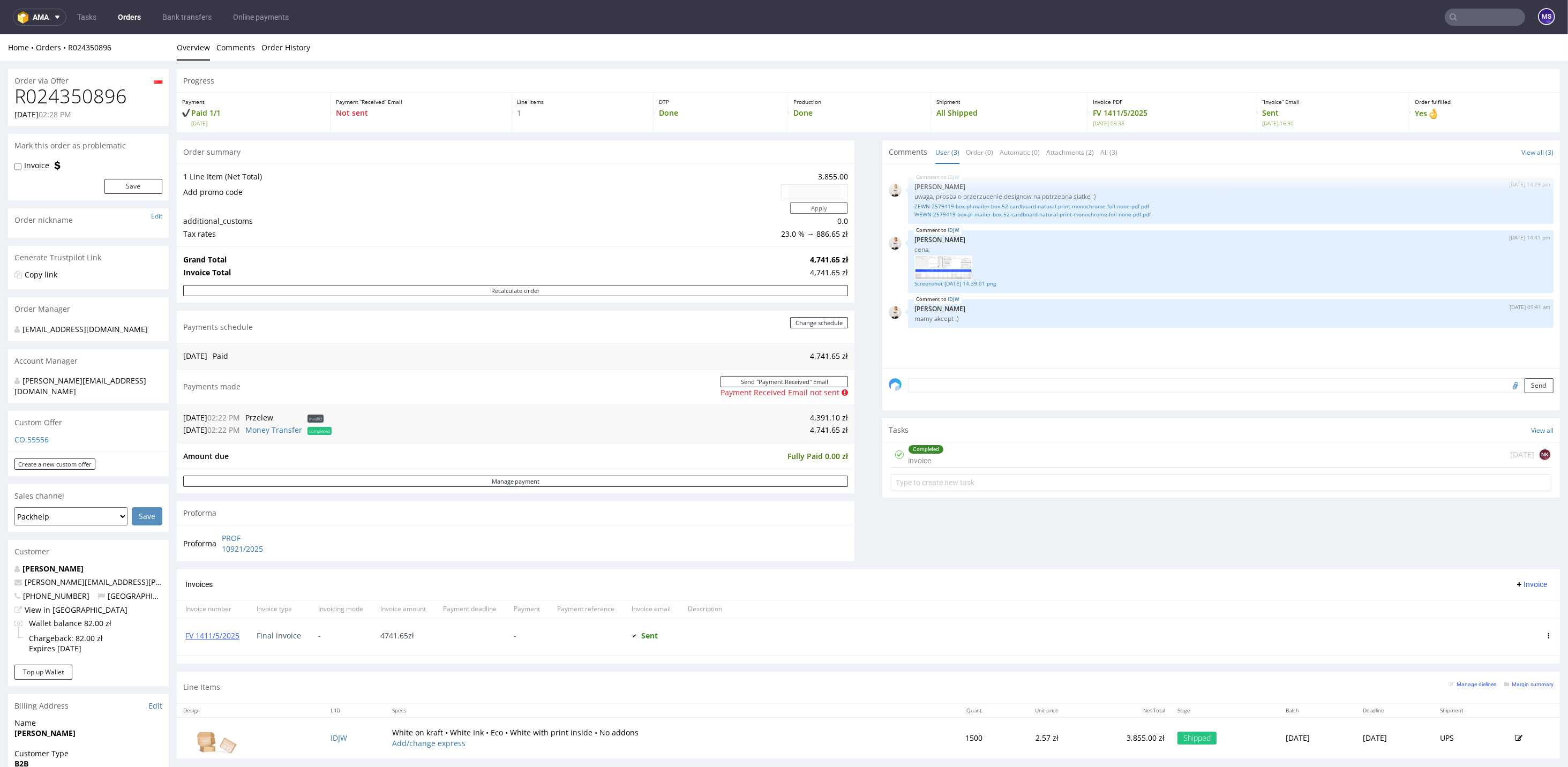
click at [1458, 20] on input "text" at bounding box center [1485, 17] width 80 height 17
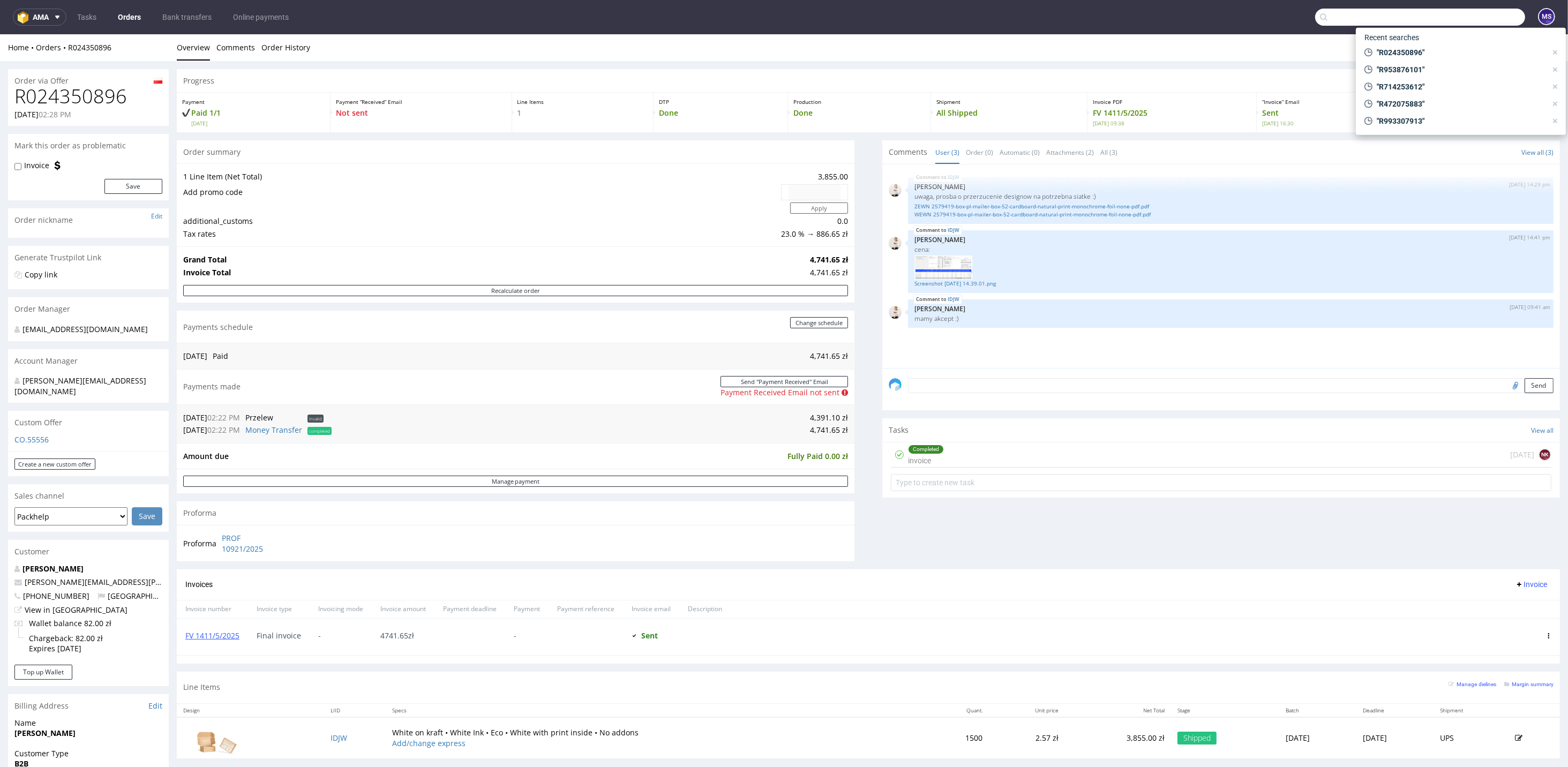
paste input "R024350896"
type input "R024350896"
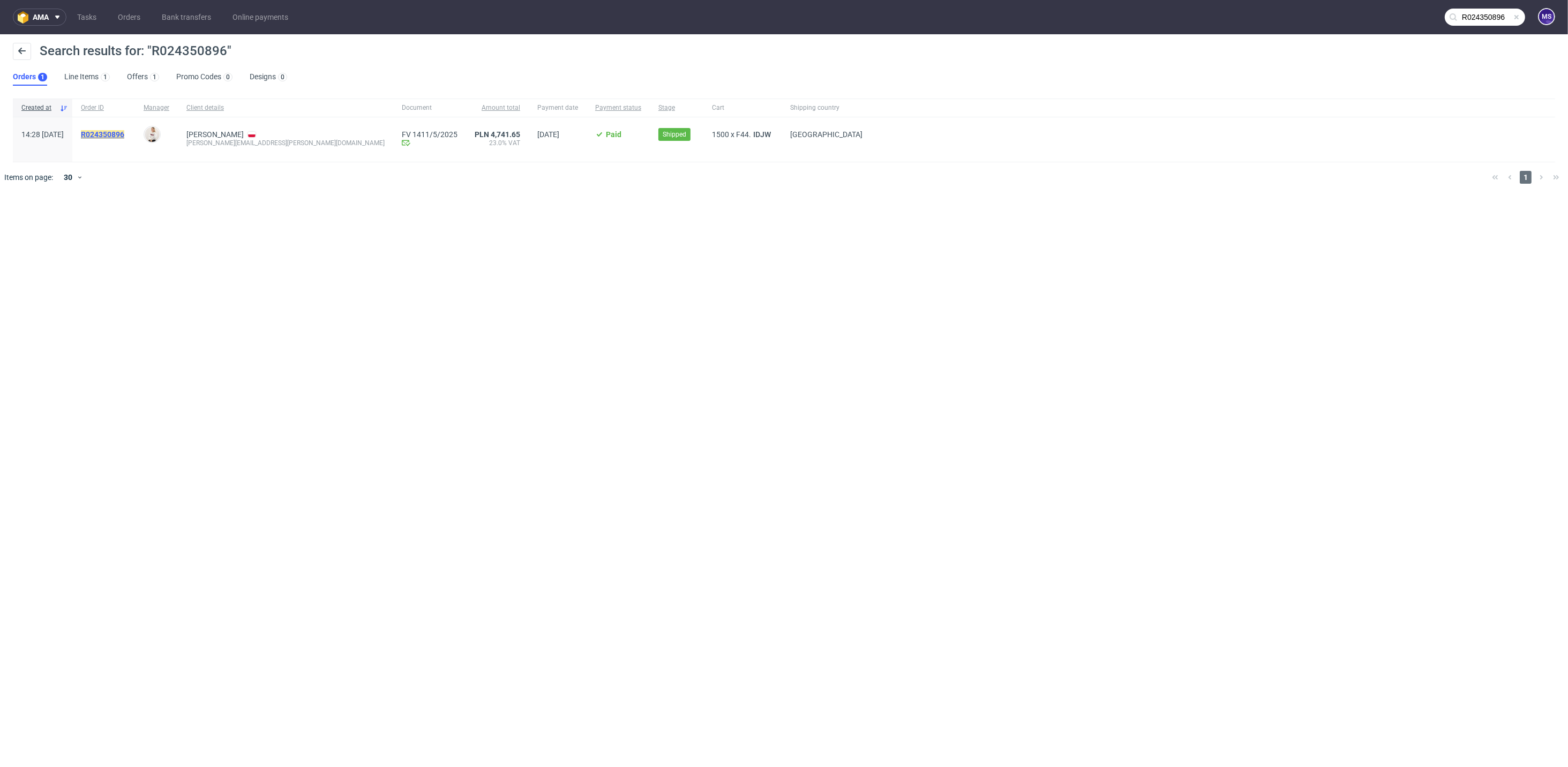
click at [115, 134] on mark "R024350896" at bounding box center [102, 134] width 43 height 8
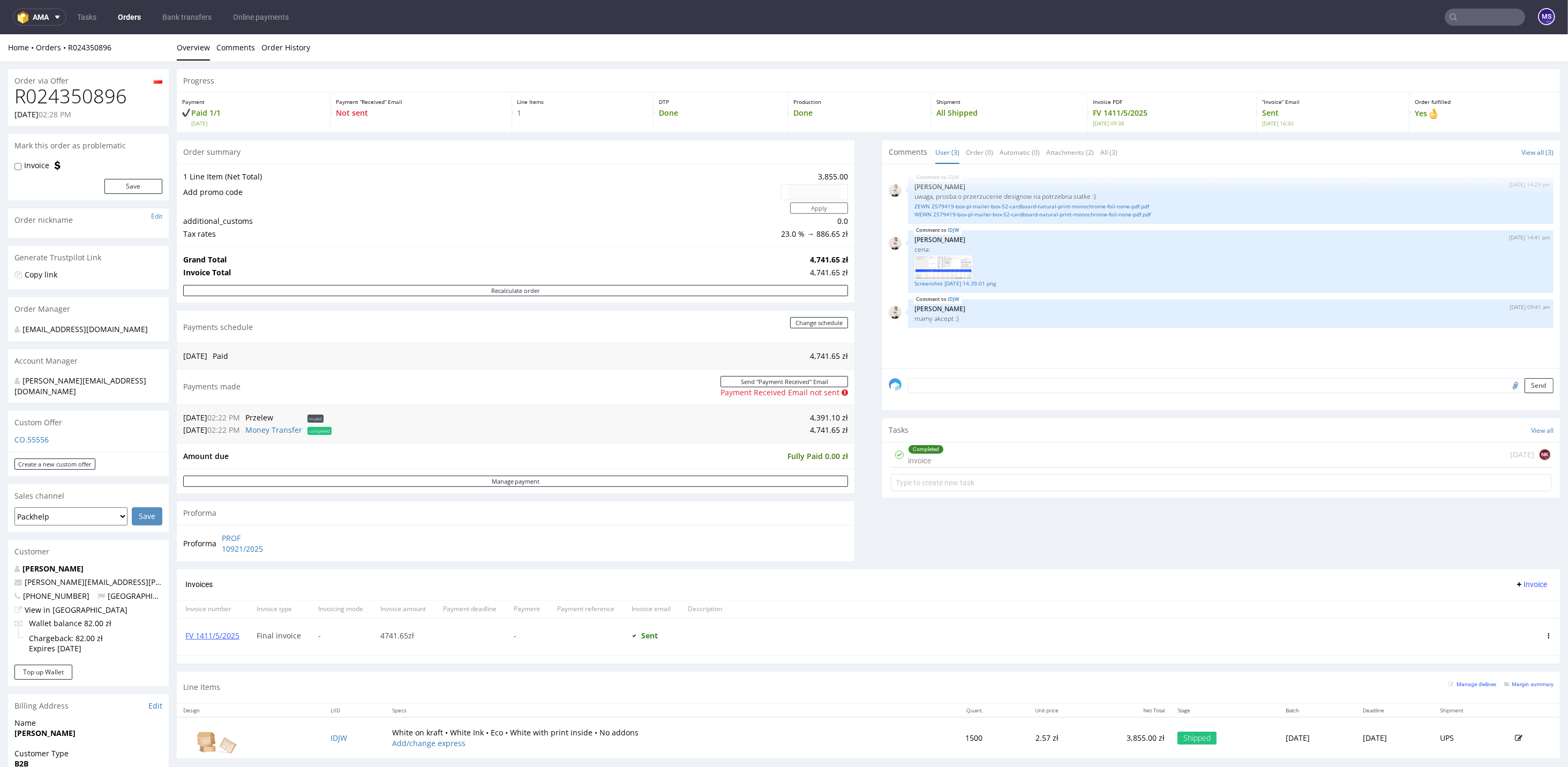
click at [1172, 455] on div "Completed invoice [DATE] NK" at bounding box center [1221, 454] width 660 height 25
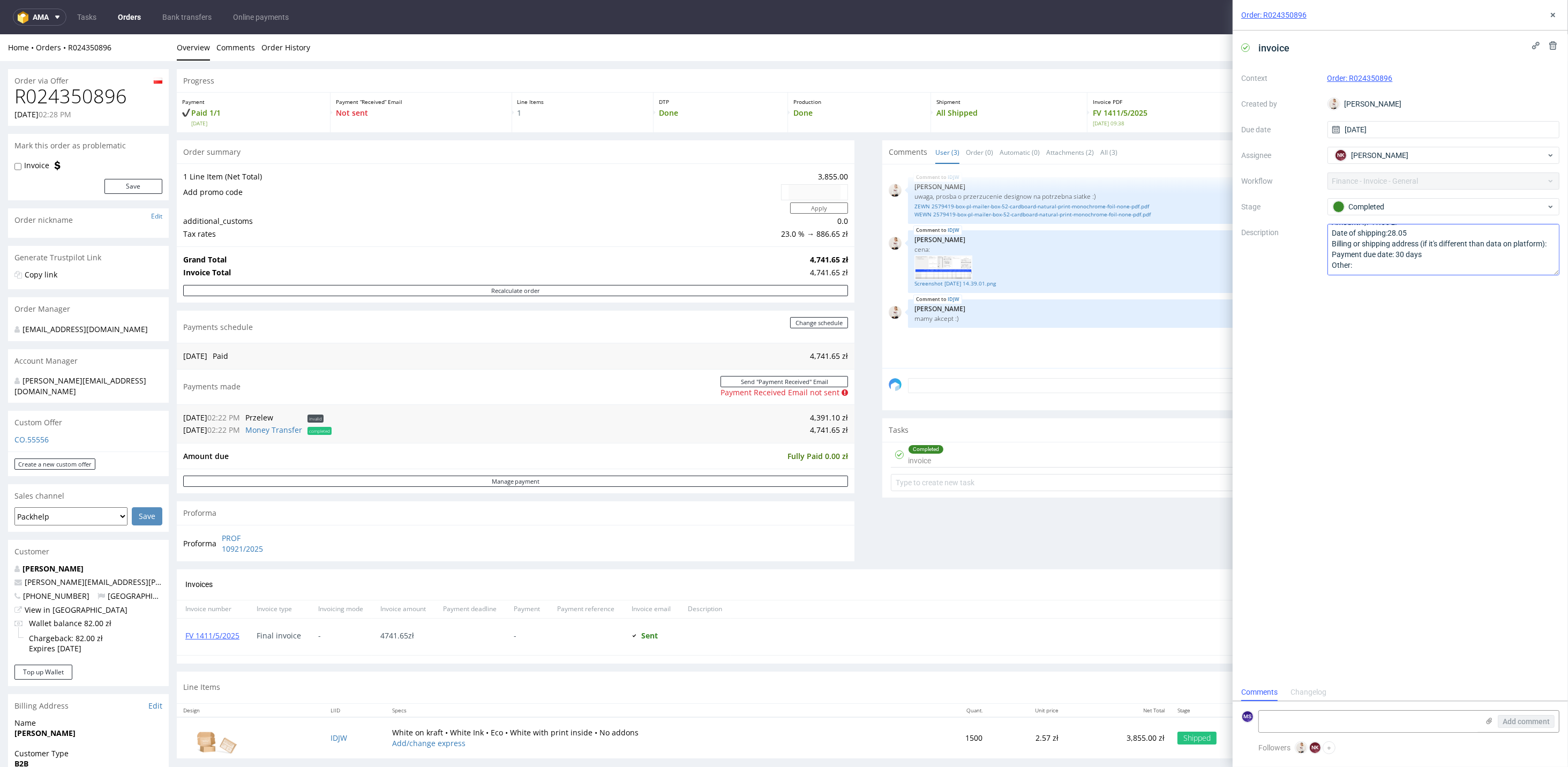
scroll to position [22, 0]
click at [1551, 14] on use at bounding box center [1552, 15] width 5 height 5
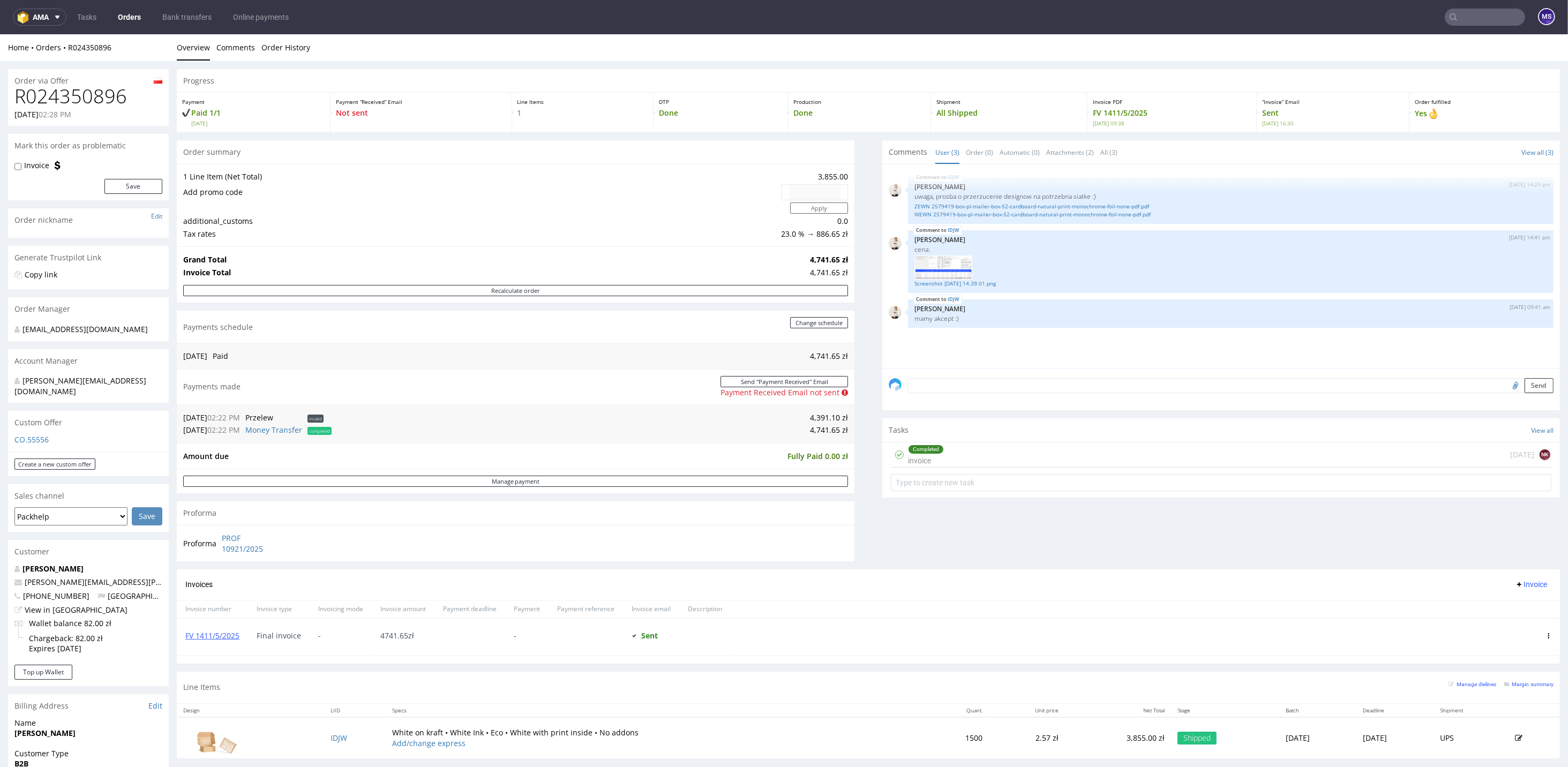
click at [1469, 20] on input "text" at bounding box center [1485, 17] width 80 height 17
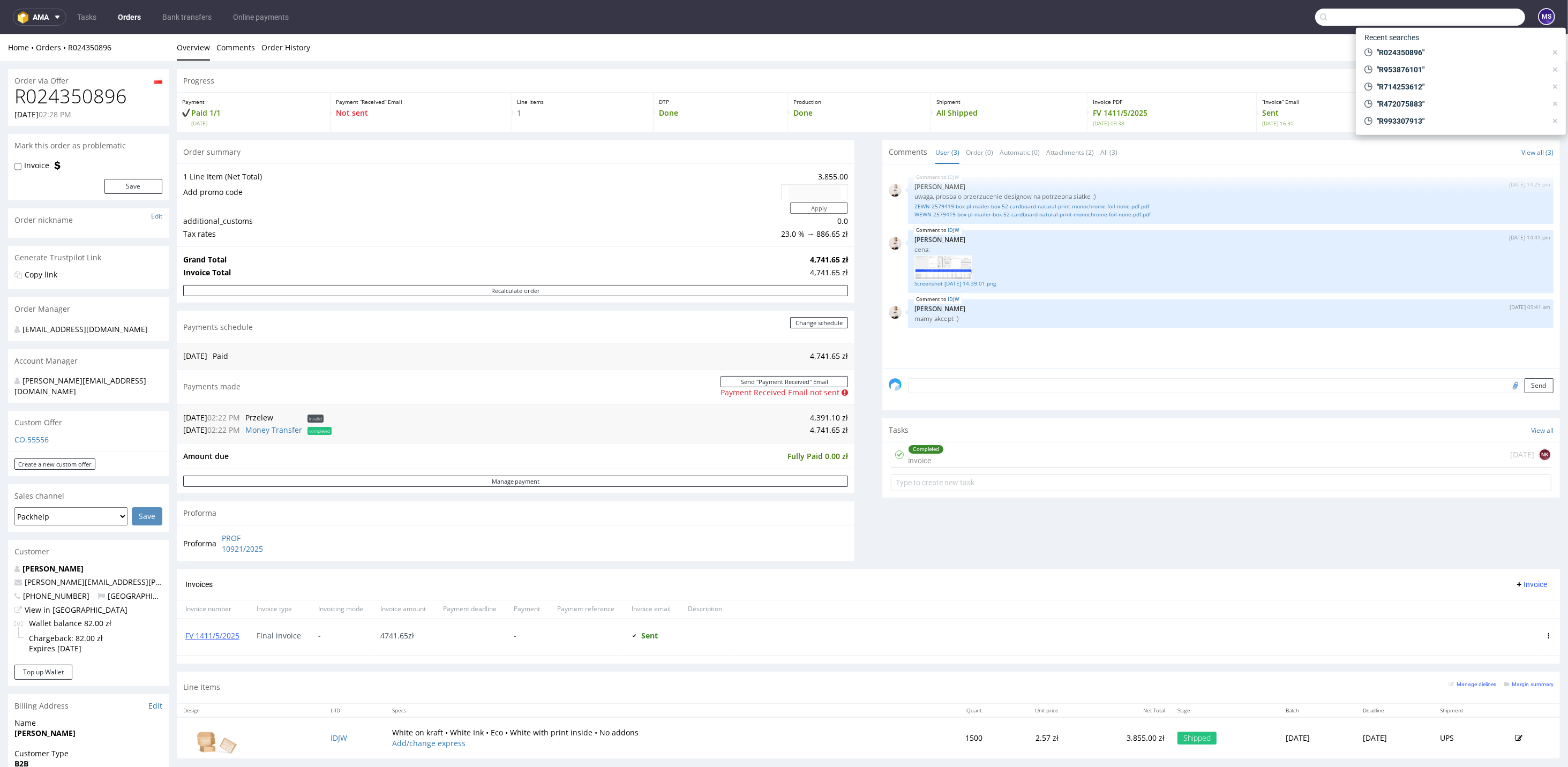
paste input "R875005631"
type input "R875005631"
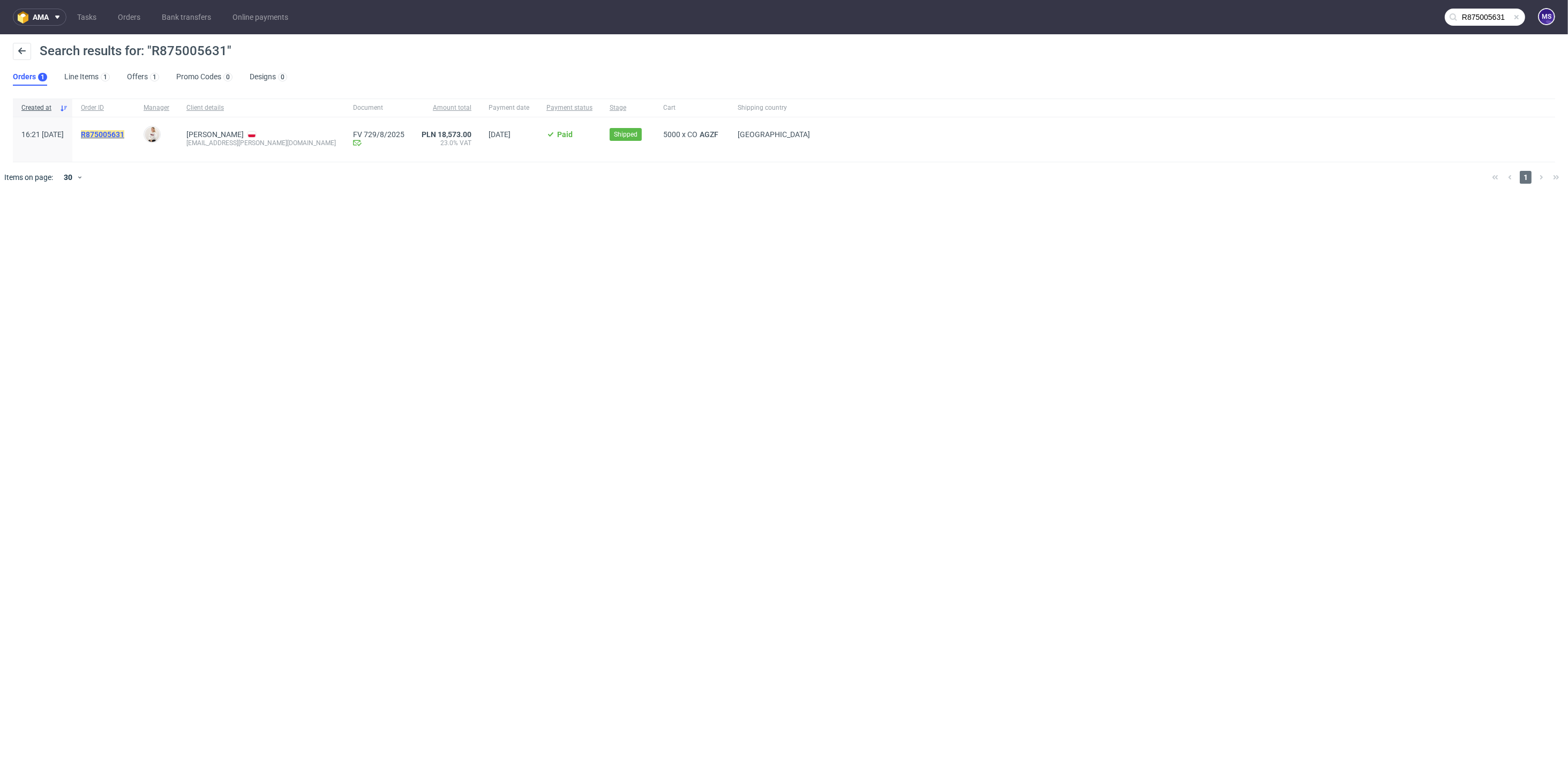
click at [125, 132] on mark "R875005631" at bounding box center [102, 134] width 43 height 8
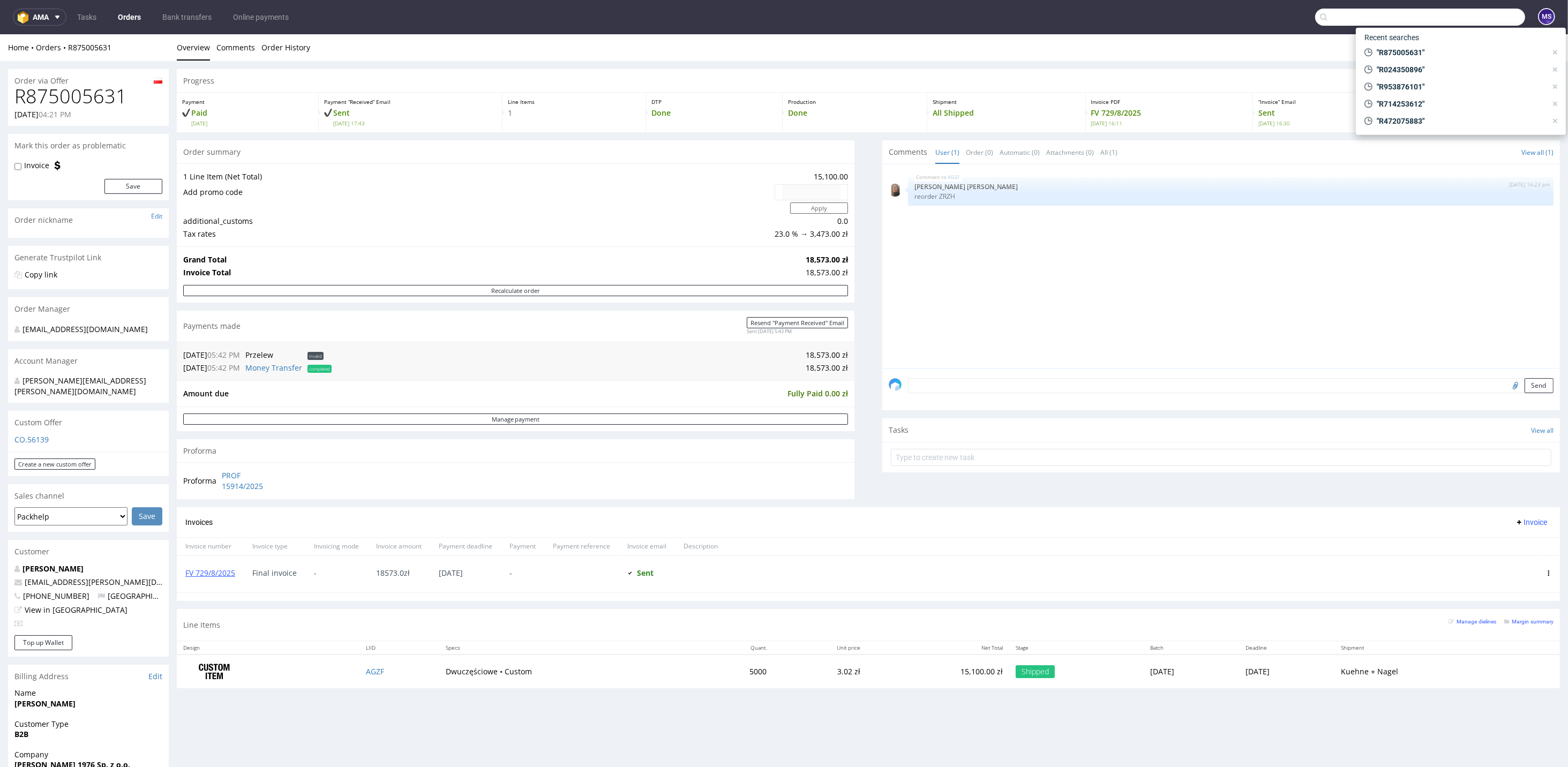
click at [1474, 19] on input "text" at bounding box center [1420, 17] width 210 height 17
paste input "R164272246"
type input "R164272246"
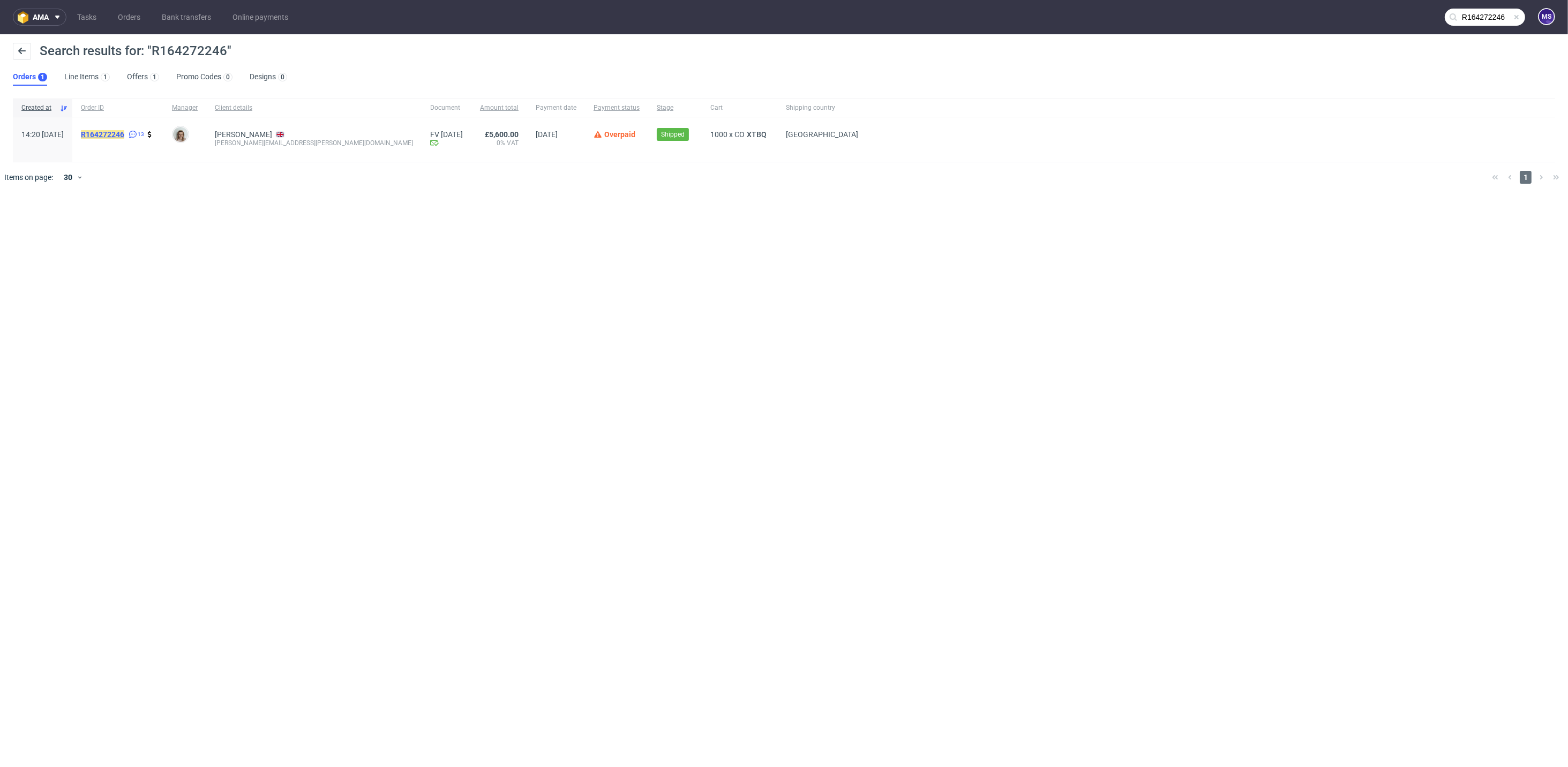
click at [123, 131] on mark "R164272246" at bounding box center [102, 134] width 43 height 8
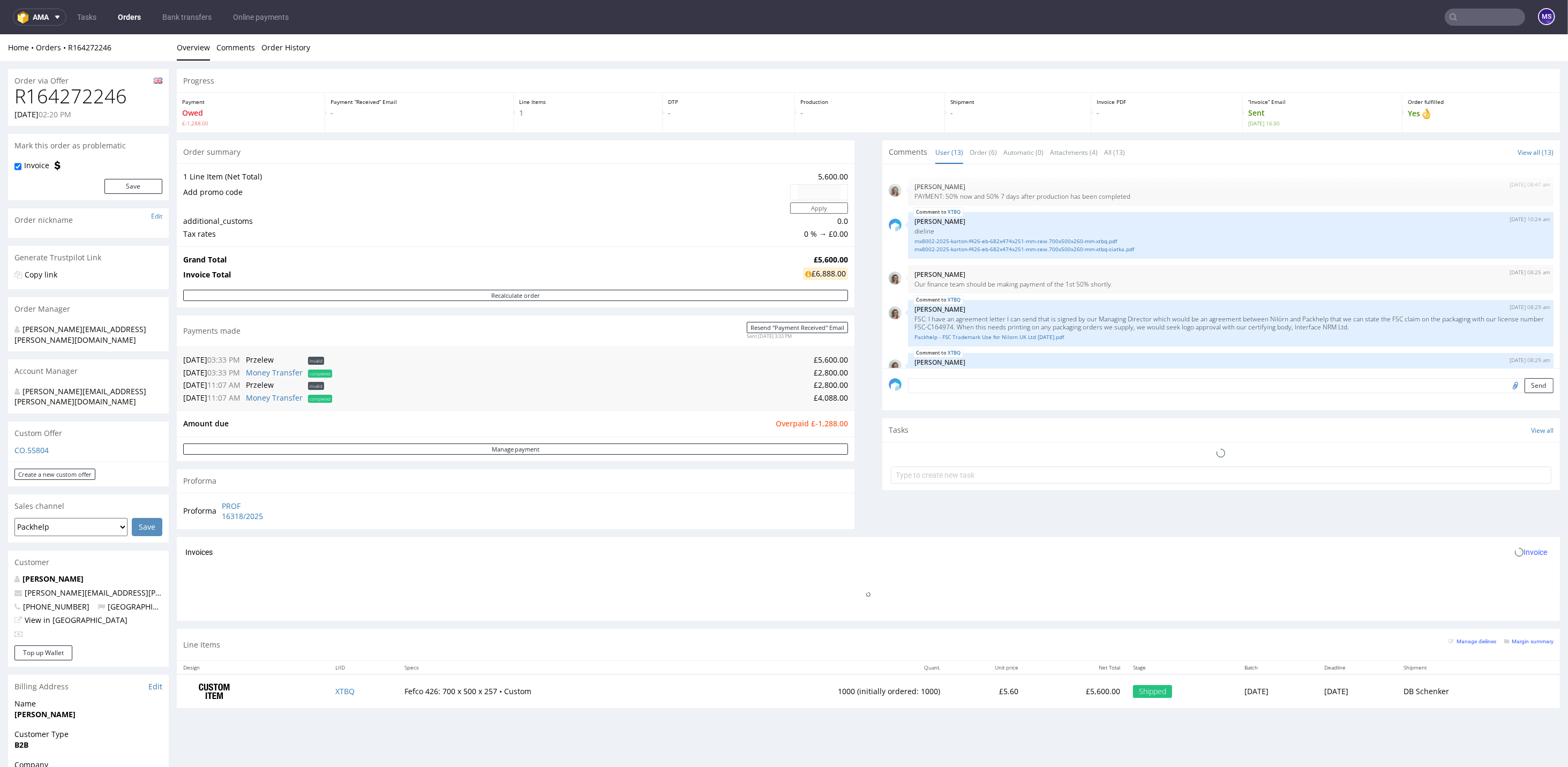
scroll to position [318, 0]
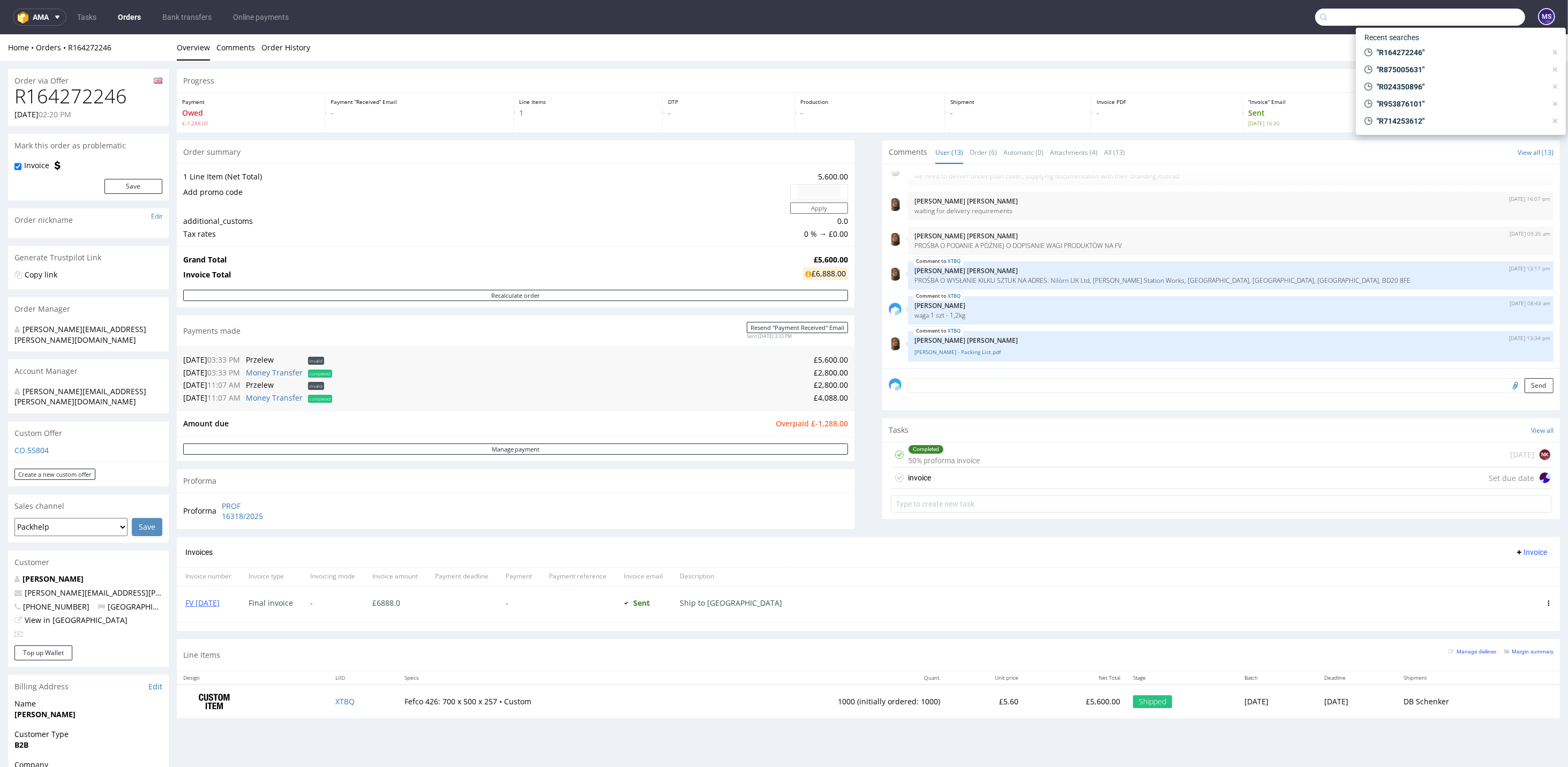
click at [1478, 24] on input "text" at bounding box center [1420, 17] width 210 height 17
paste input "R892638419"
type input "R892638419"
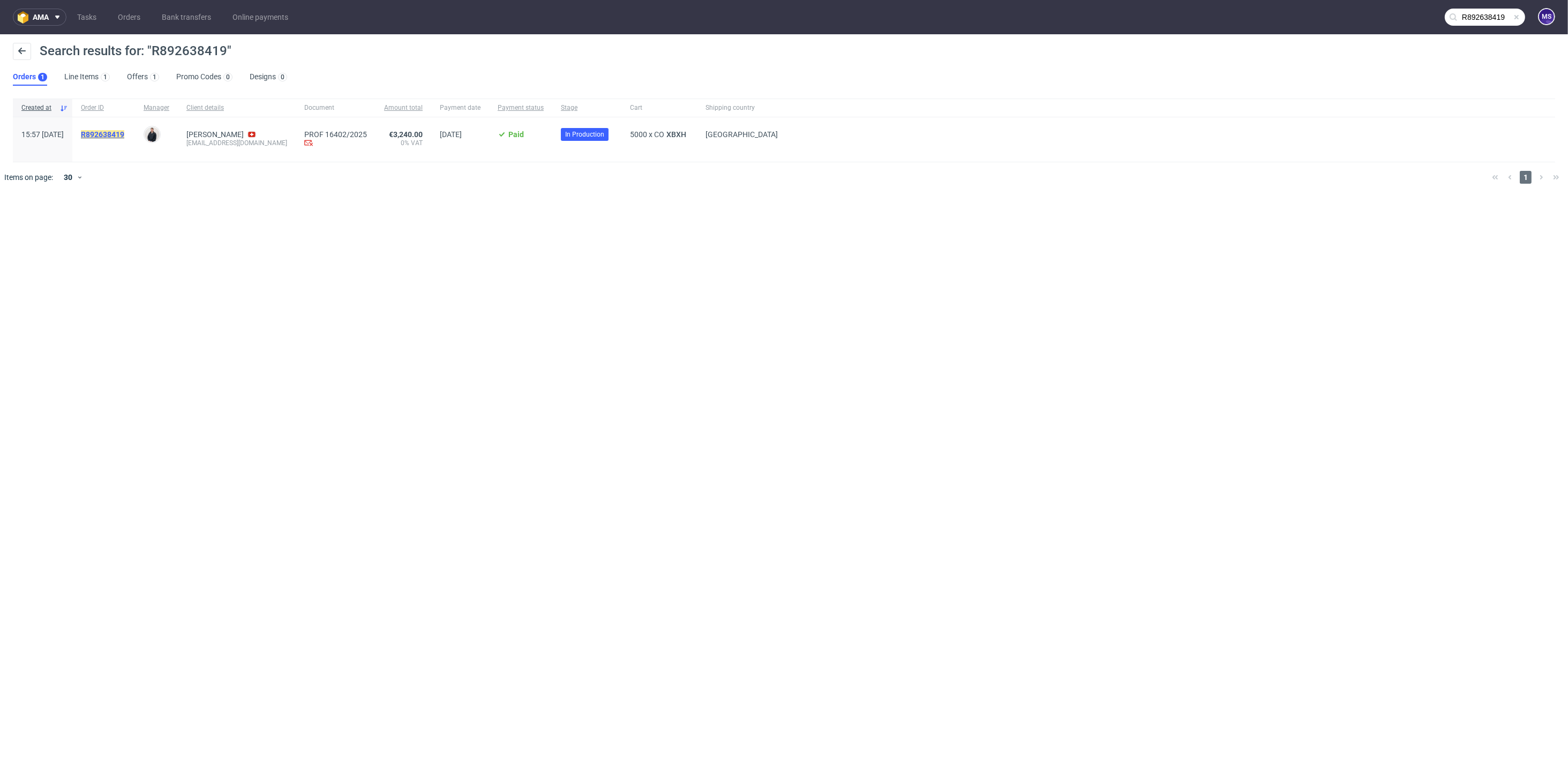
click at [121, 136] on mark "R892638419" at bounding box center [102, 134] width 43 height 8
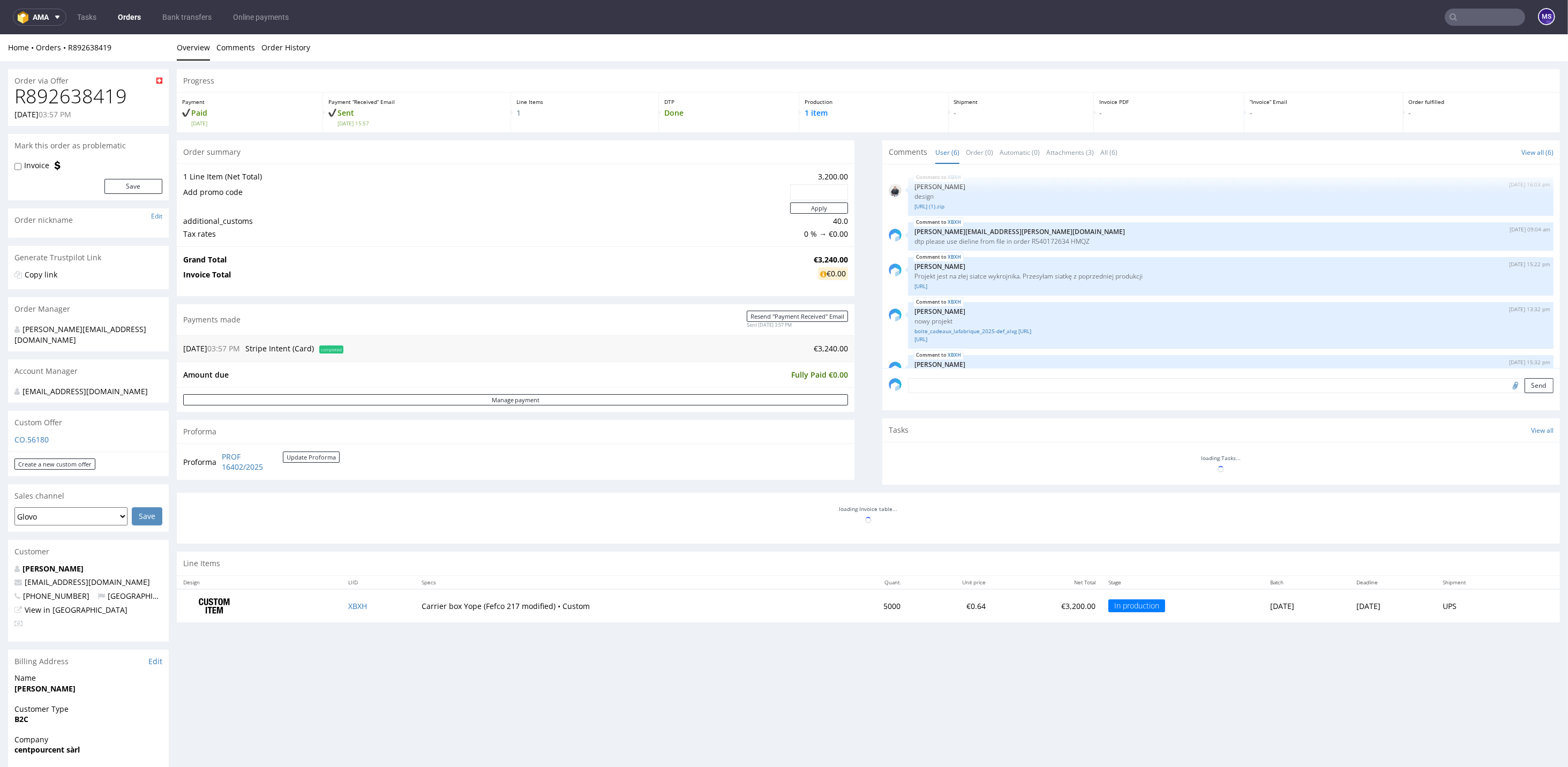
scroll to position [73, 0]
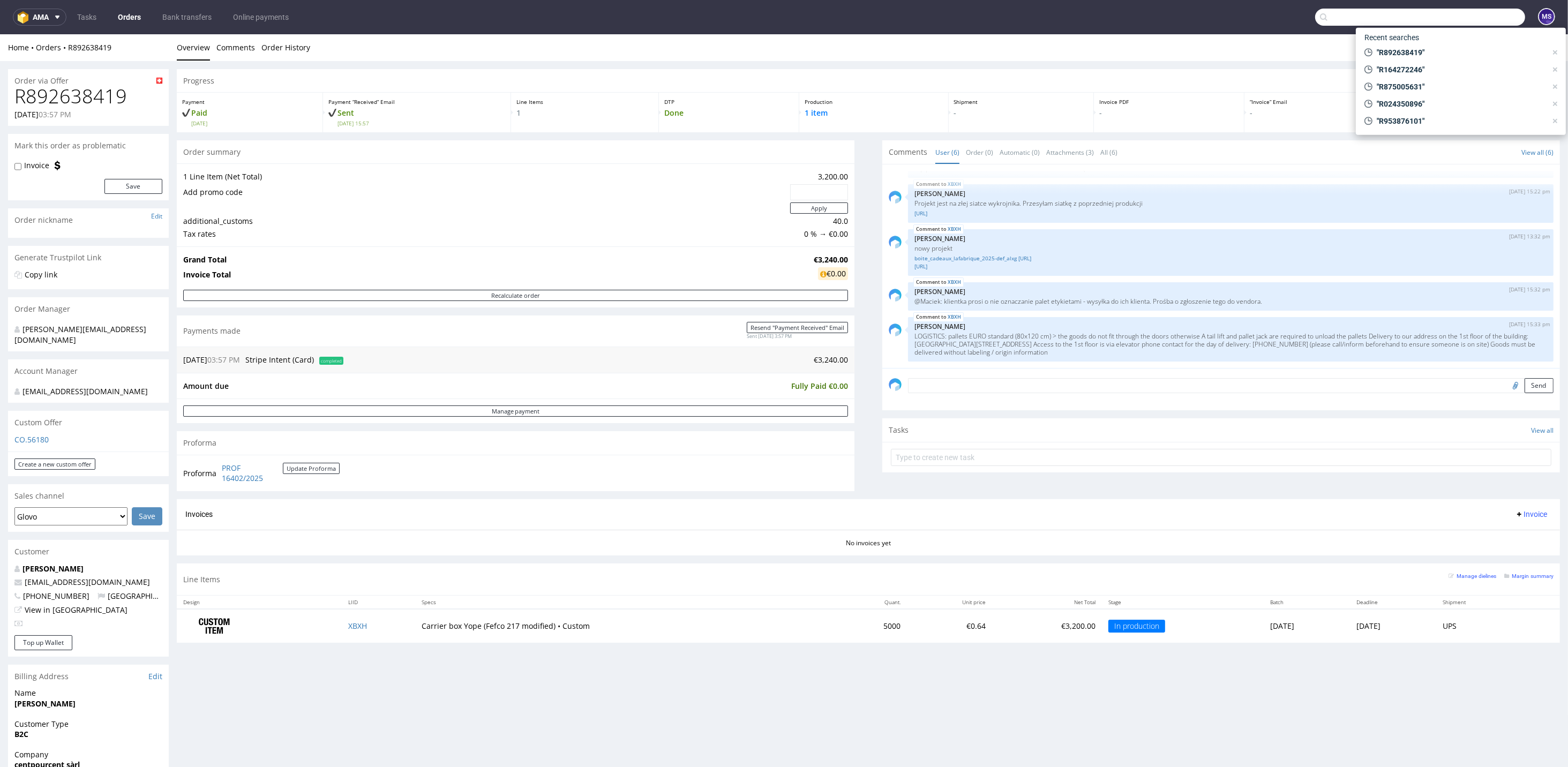
click at [1466, 17] on input "text" at bounding box center [1420, 17] width 210 height 17
paste input "R541204118"
type input "R541204118"
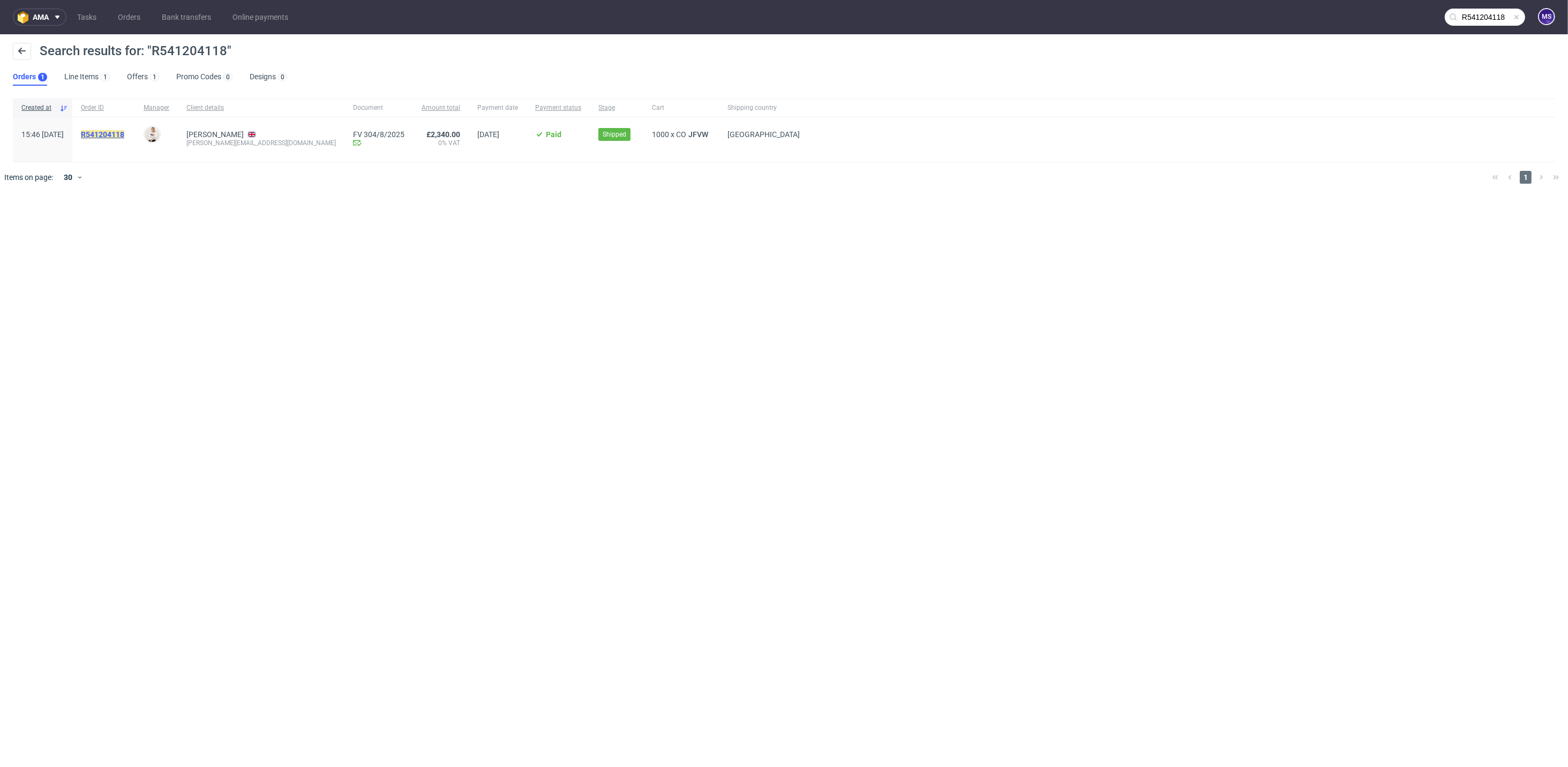
click at [115, 136] on mark "R541204118" at bounding box center [102, 134] width 43 height 8
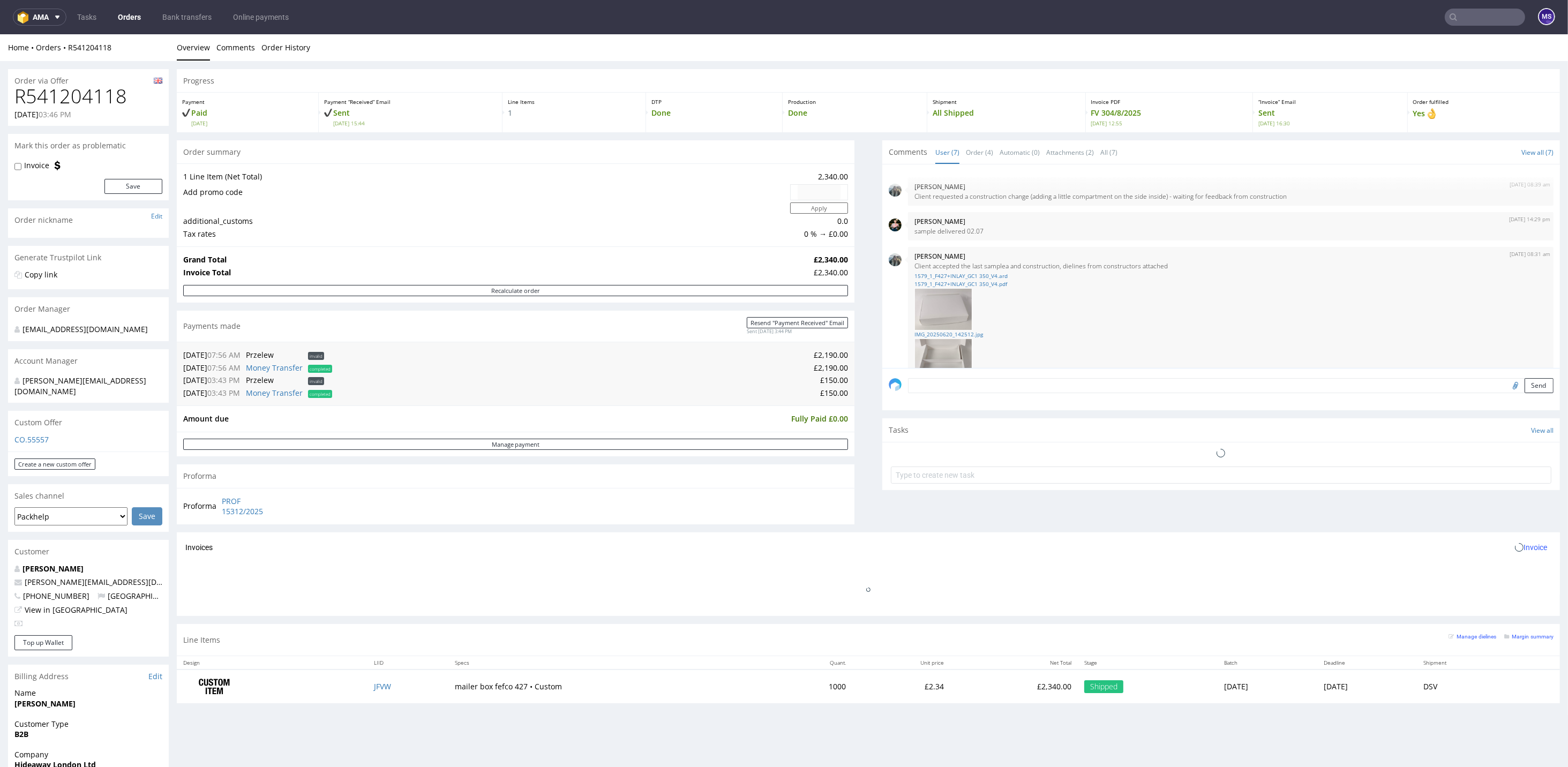
scroll to position [116, 0]
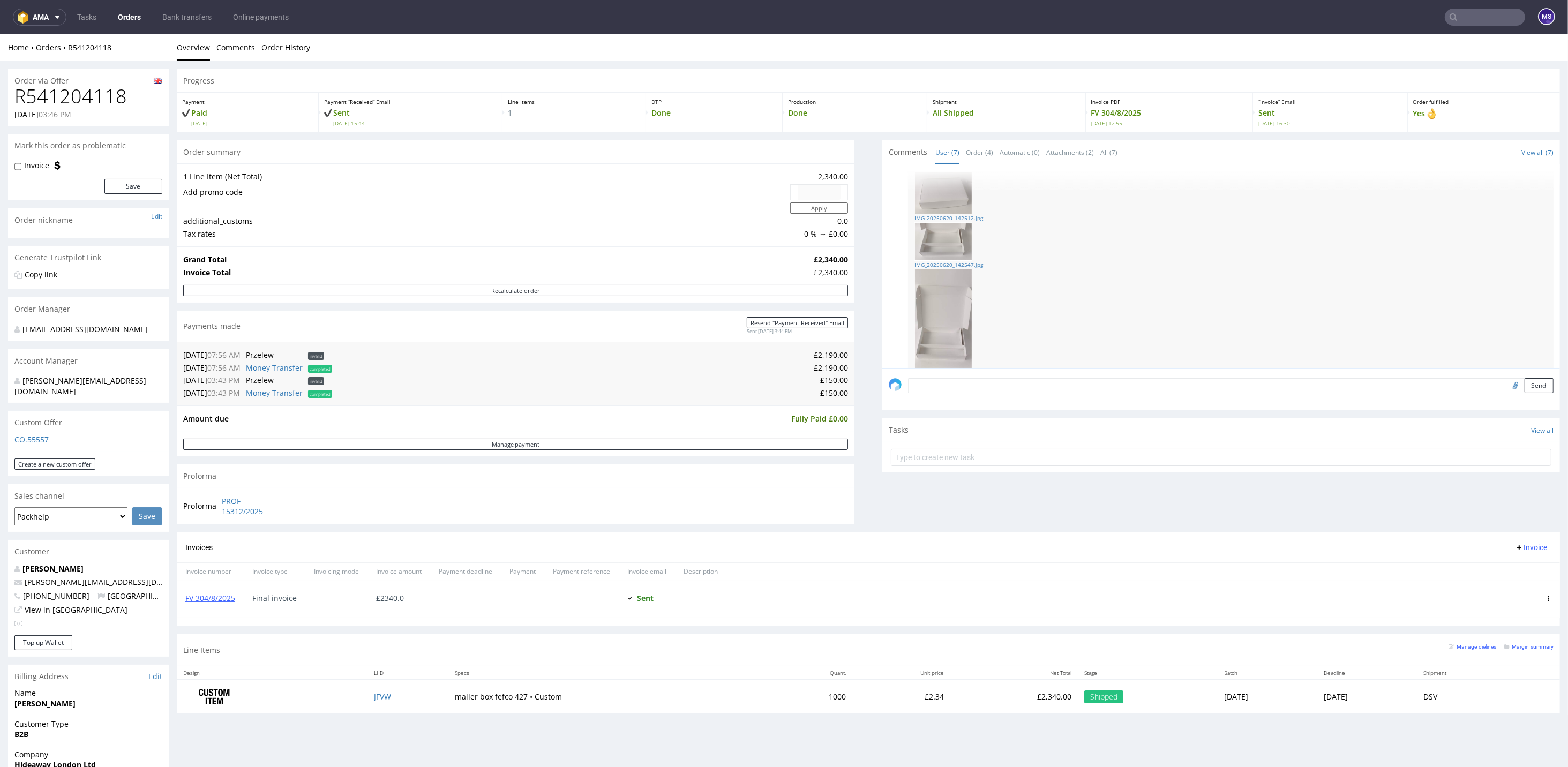
click at [1460, 16] on input "text" at bounding box center [1485, 17] width 80 height 17
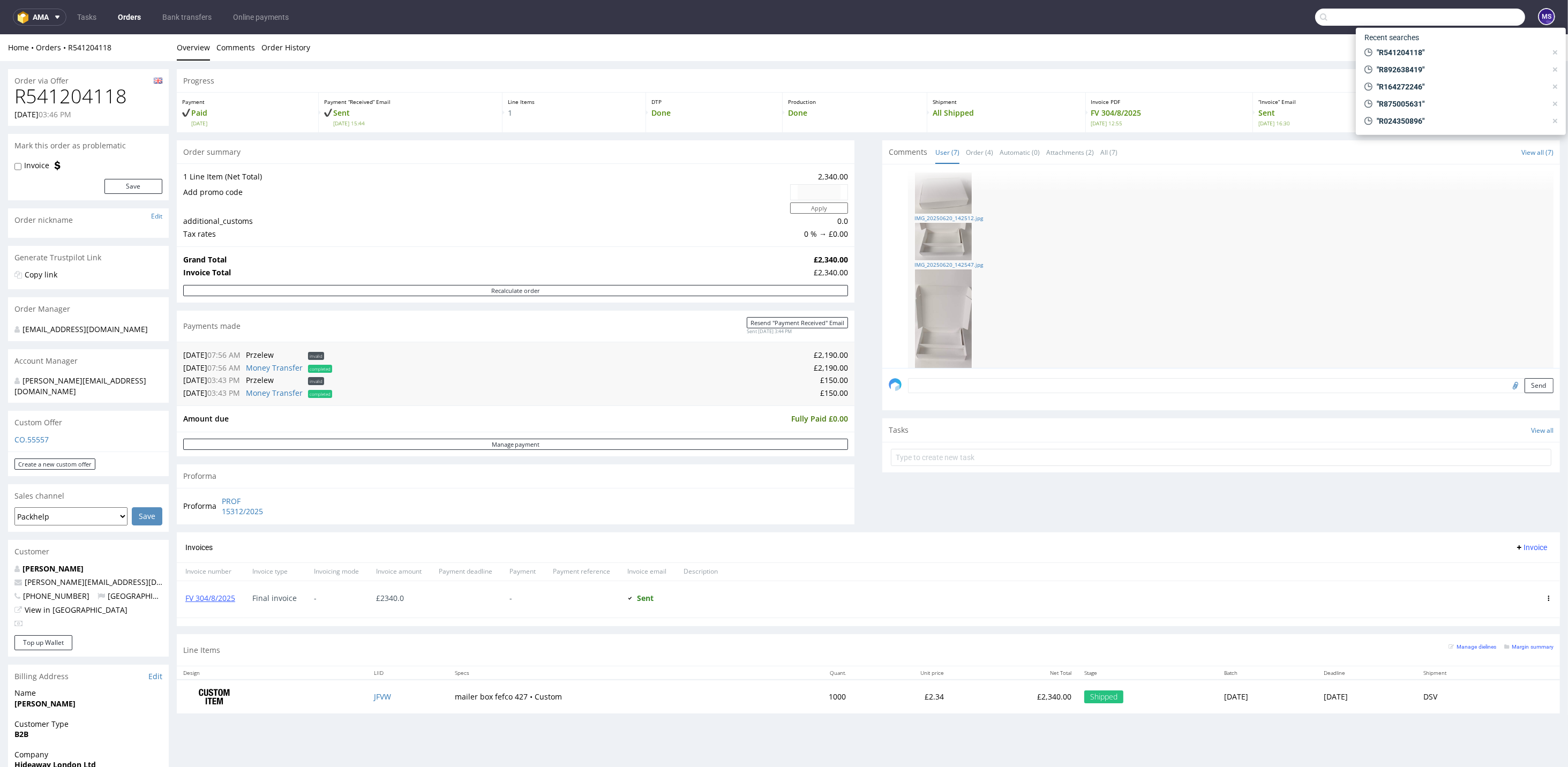
paste input "R095952224"
type input "R095952224"
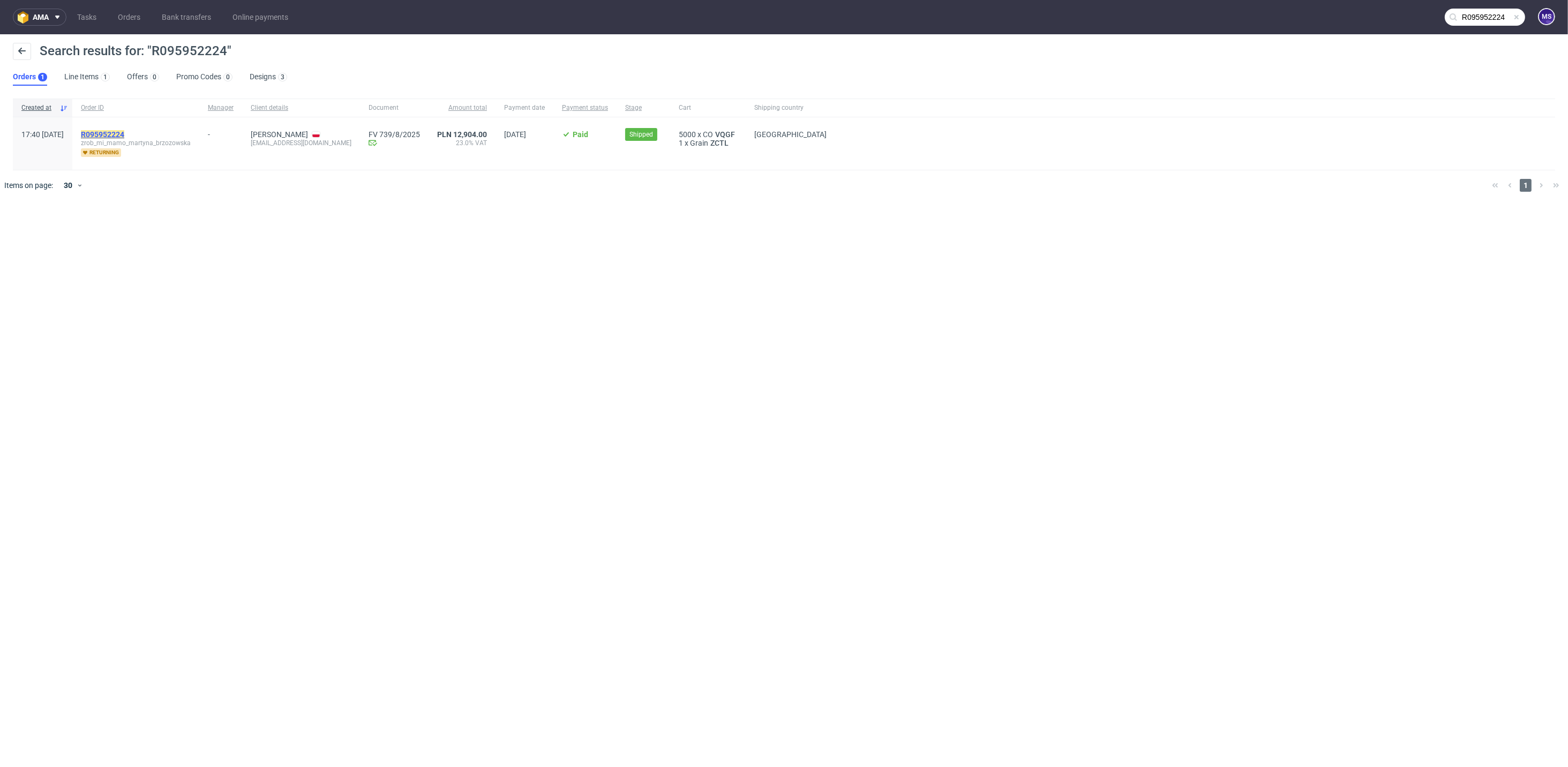
click at [125, 137] on mark "R095952224" at bounding box center [102, 134] width 43 height 8
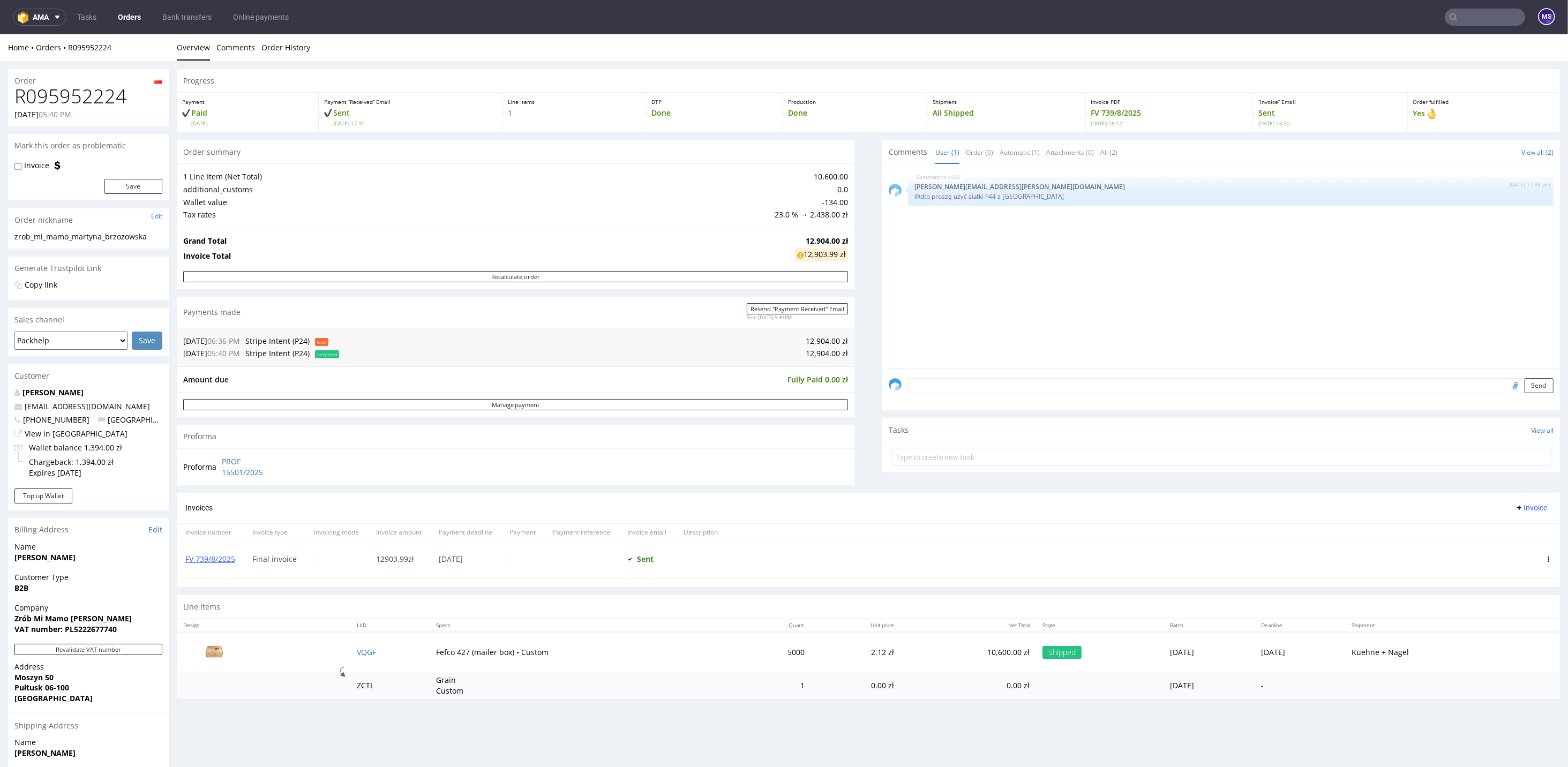
click at [1467, 14] on input "text" at bounding box center [1485, 17] width 80 height 17
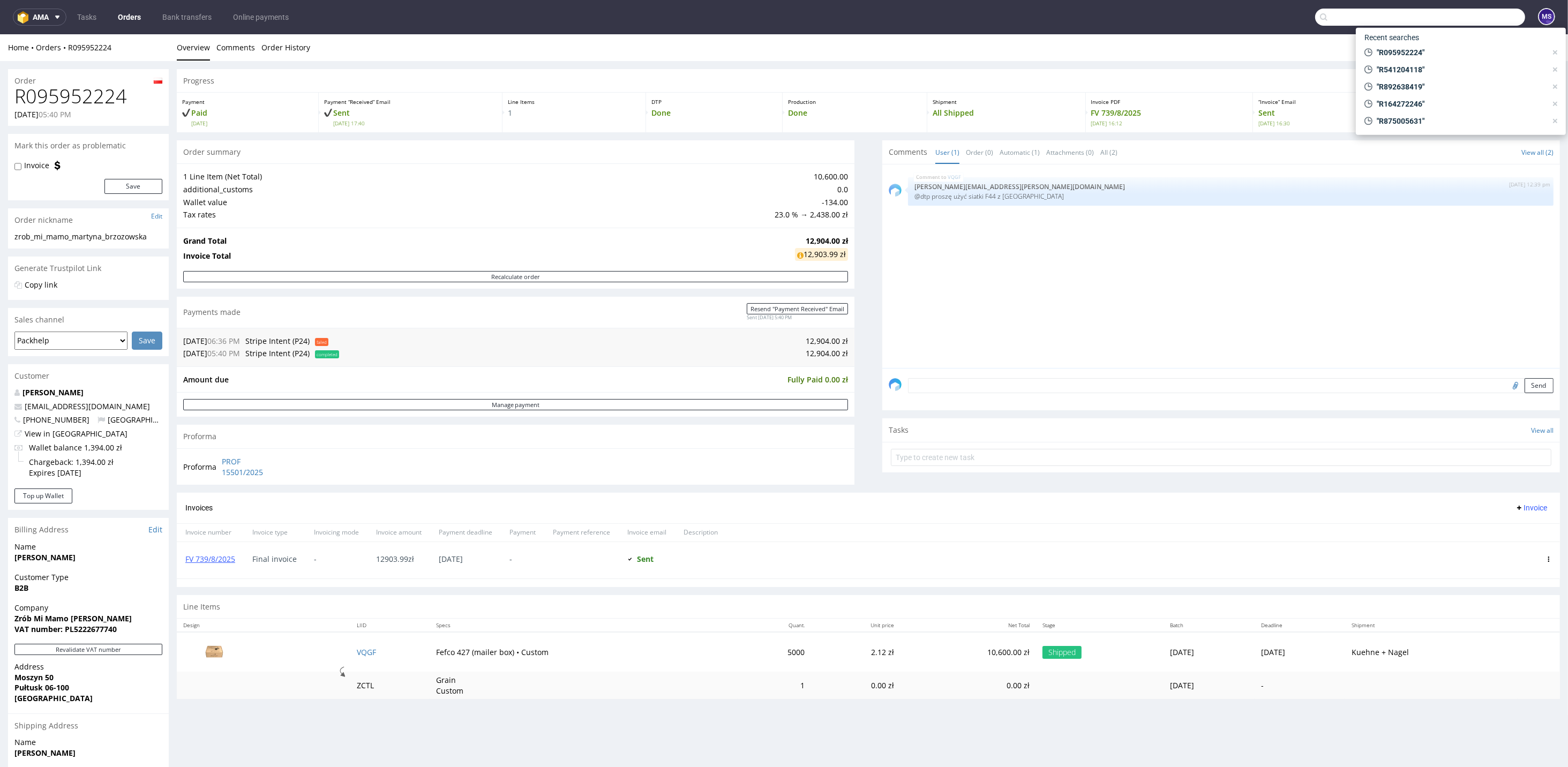
paste input "R706969127"
type input "R706969127"
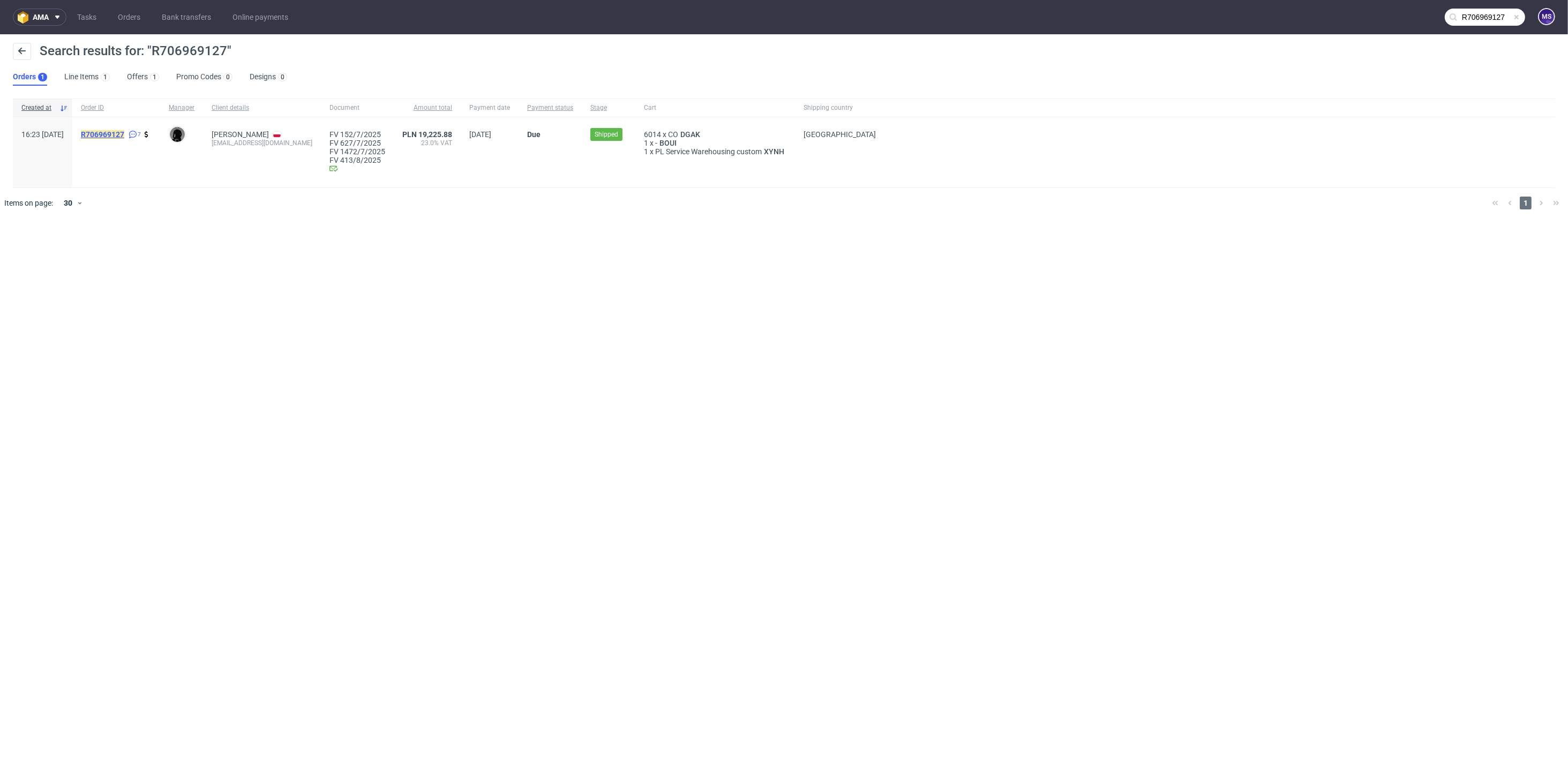
click at [125, 134] on mark "R706969127" at bounding box center [102, 134] width 43 height 8
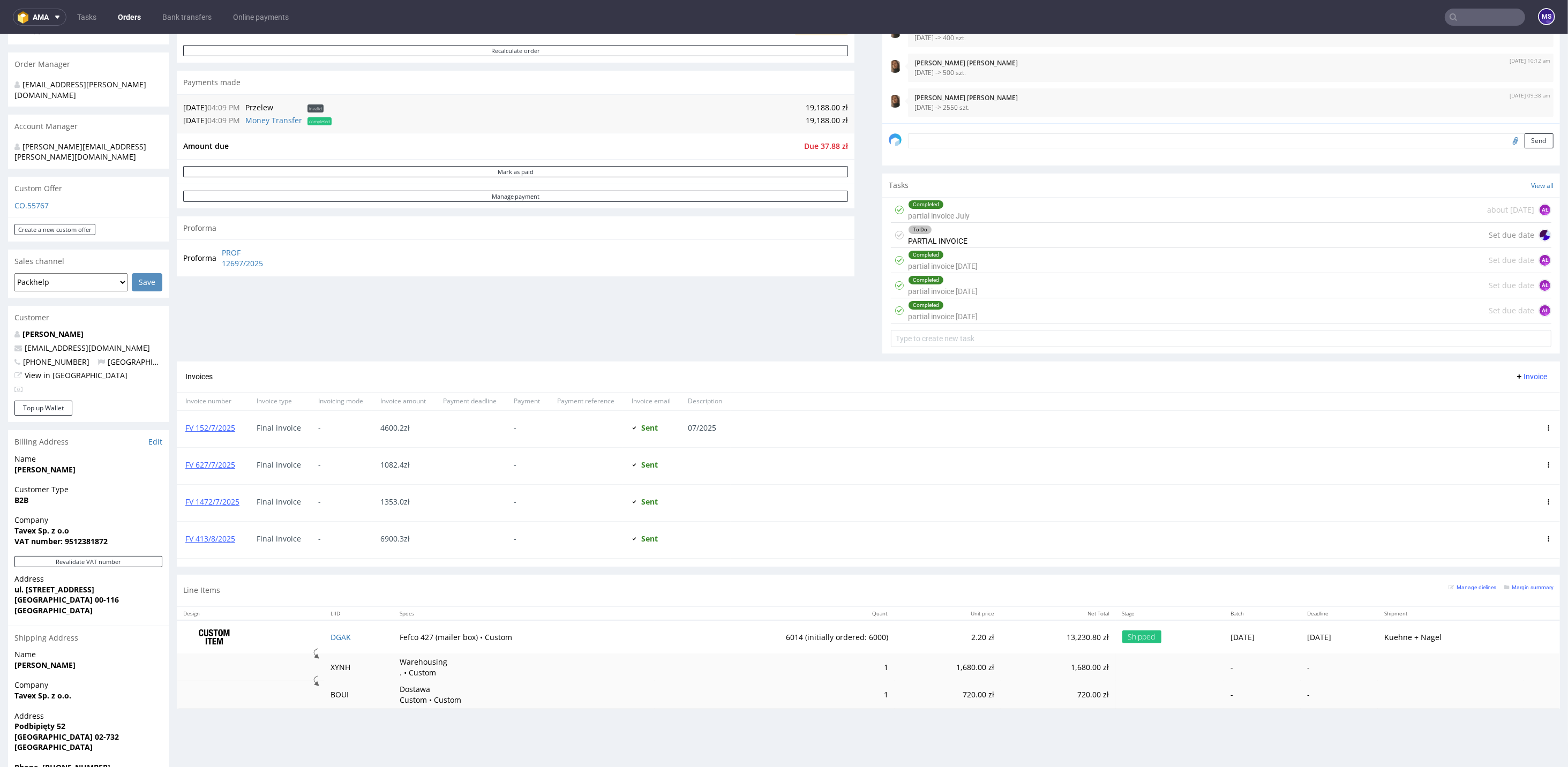
scroll to position [219, 0]
